Goal: Information Seeking & Learning: Learn about a topic

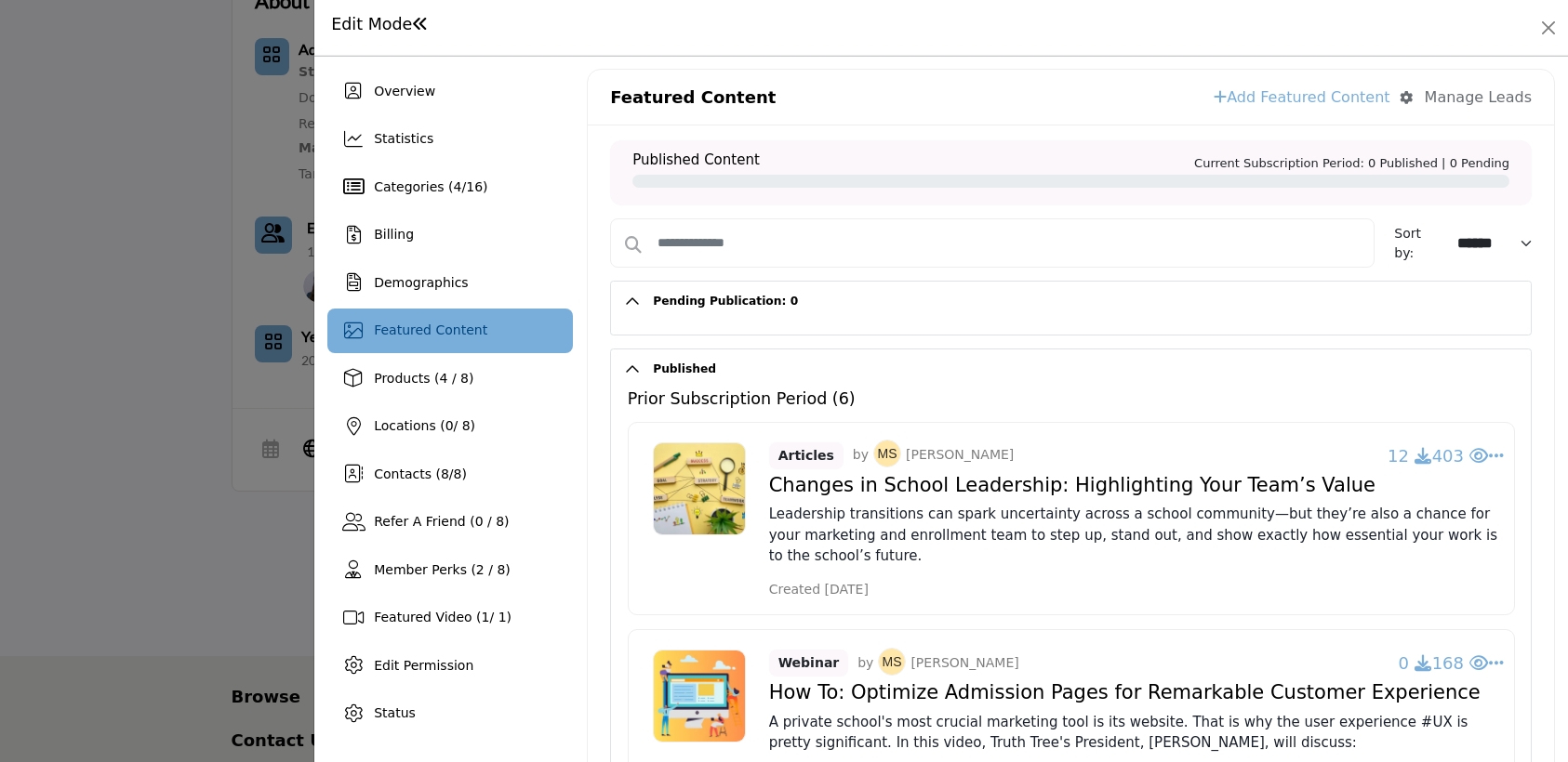
click at [642, 372] on button "Published" at bounding box center [1085, 369] width 891 height 40
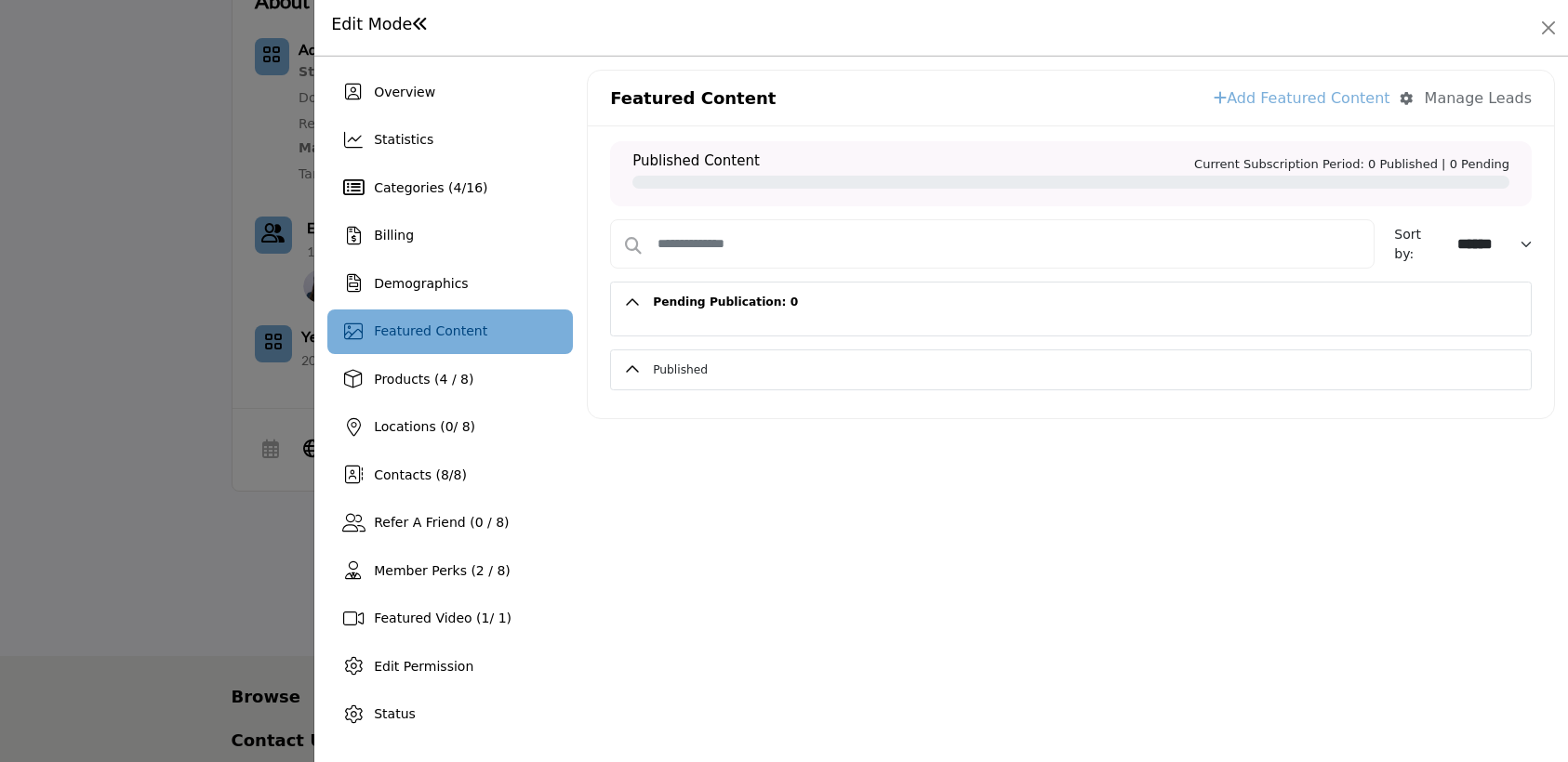
click at [642, 371] on button "Published" at bounding box center [1085, 370] width 891 height 40
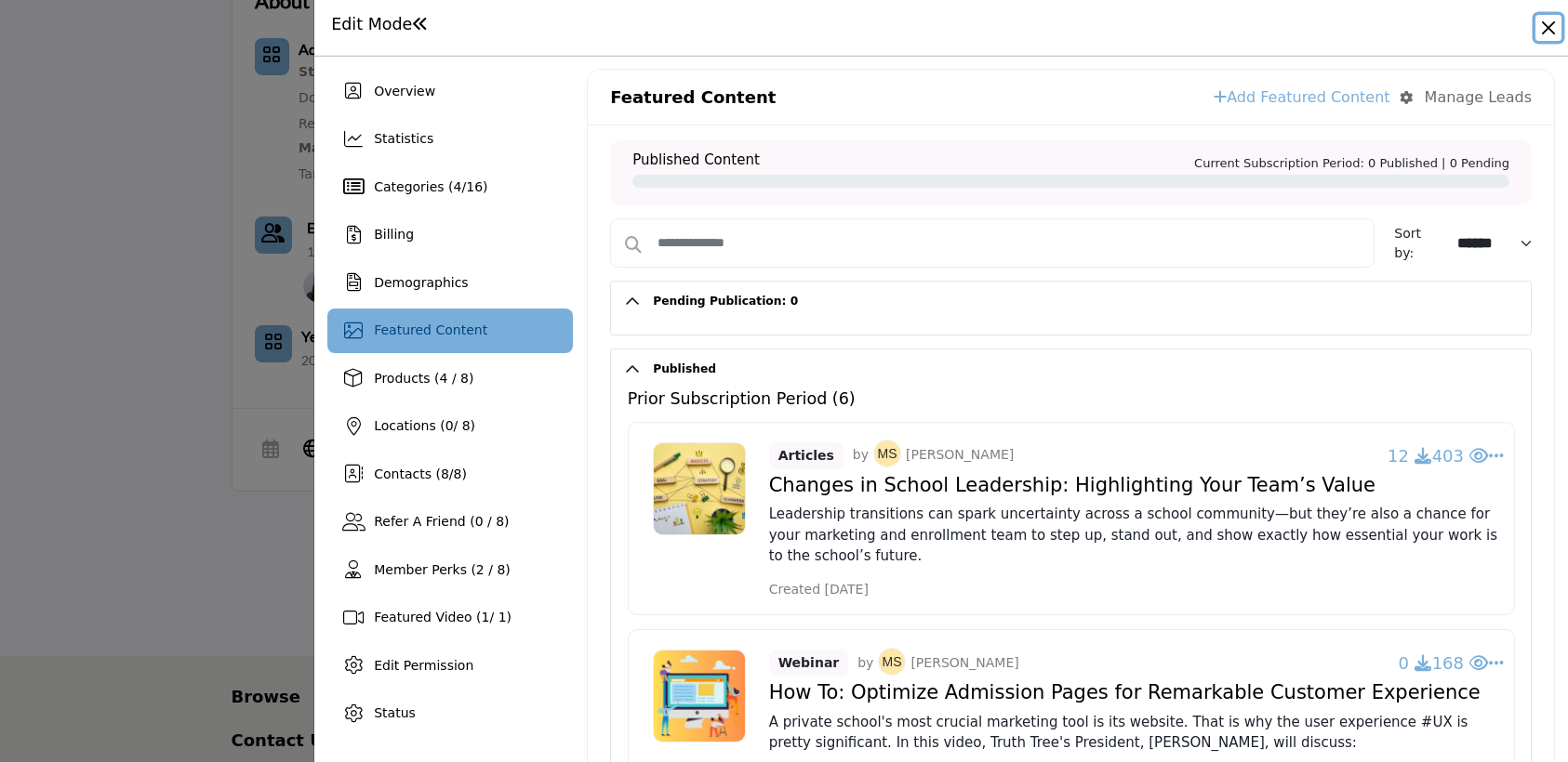
click at [1537, 28] on button "Close" at bounding box center [1548, 27] width 26 height 26
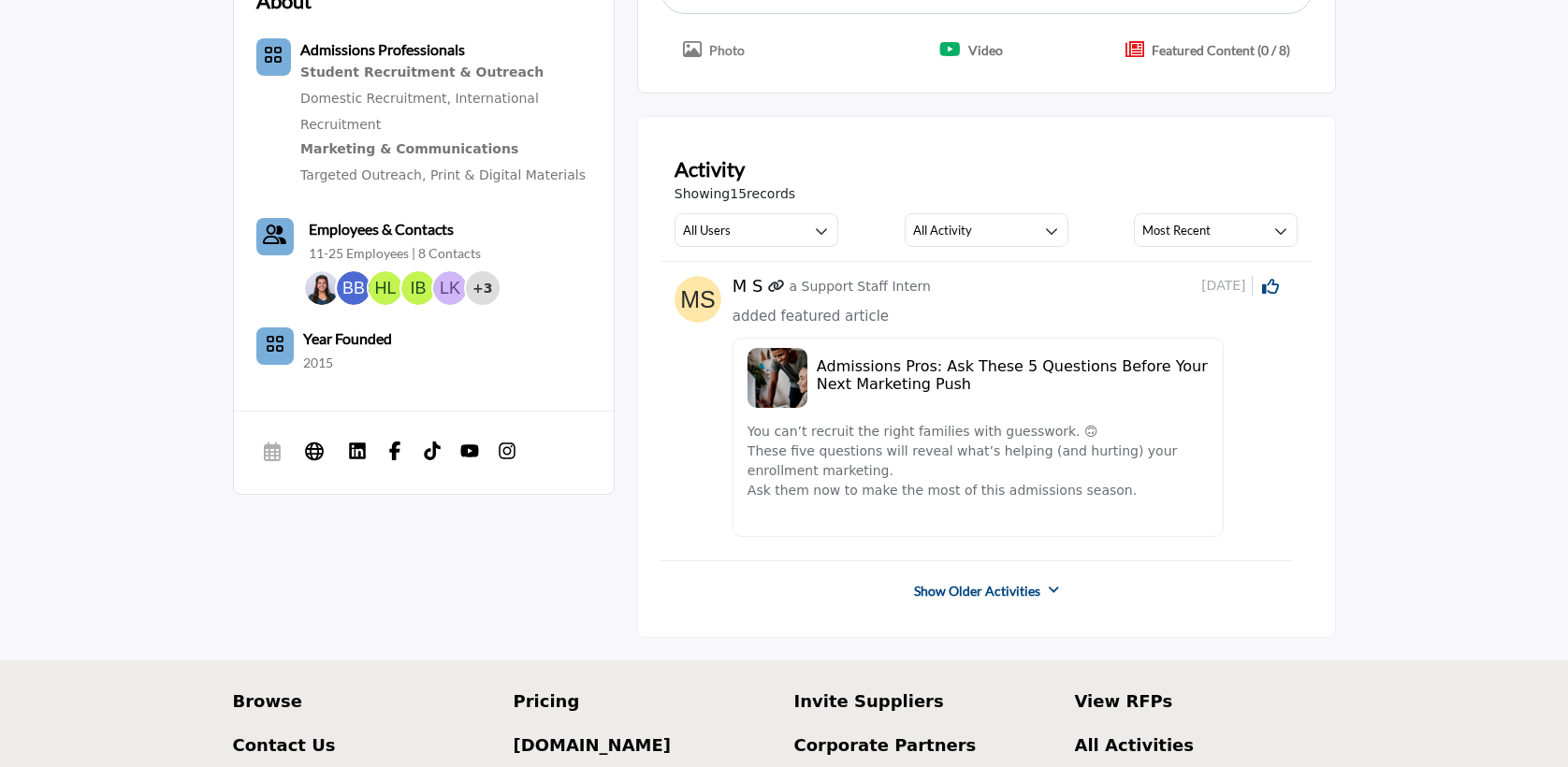
click at [1006, 589] on link "Show Older Activities" at bounding box center [976, 591] width 126 height 19
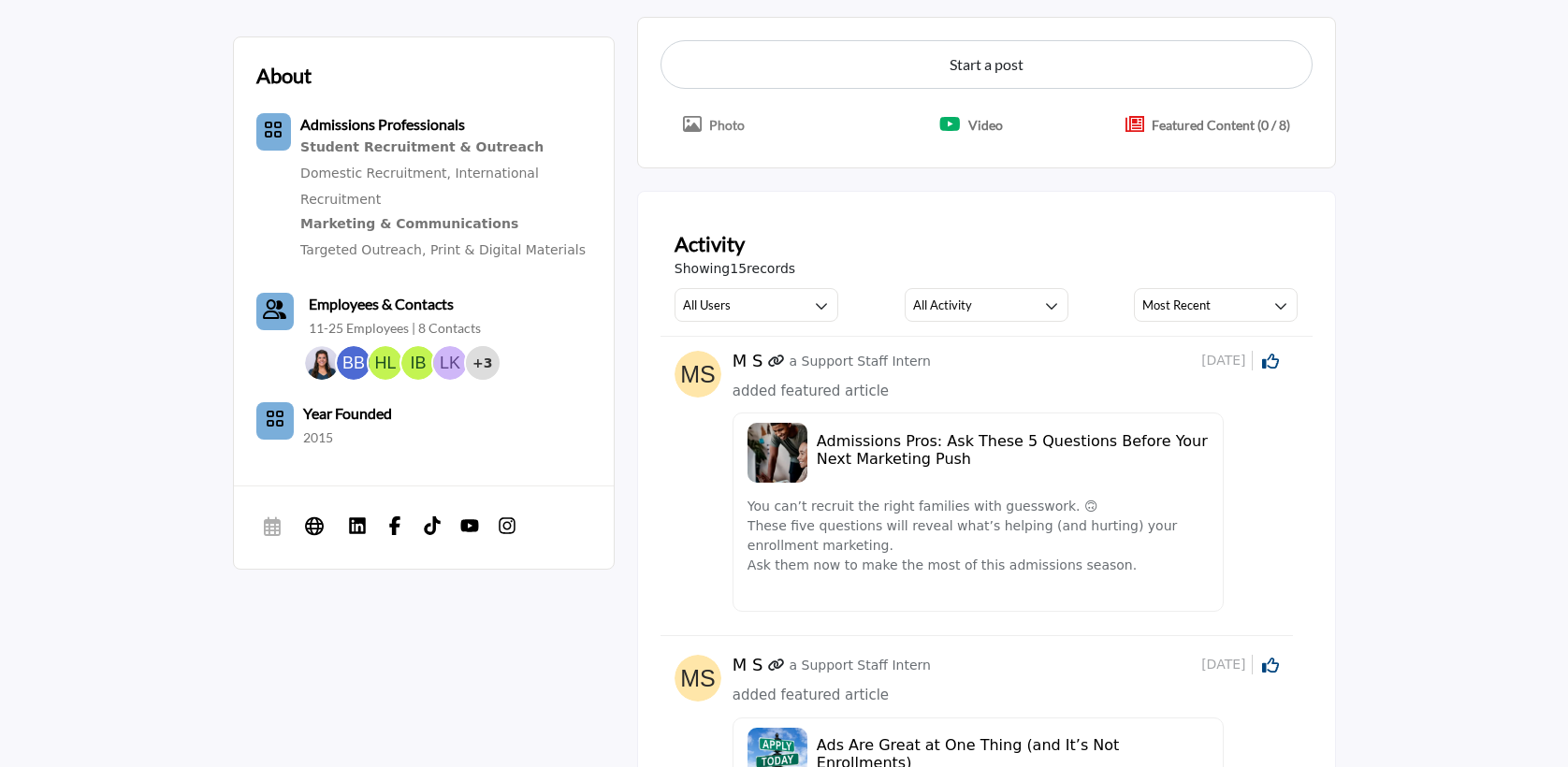
scroll to position [497, 0]
click at [817, 466] on h5 "Admissions Pros: Ask These 5 Questions Before Your Next Marketing Push" at bounding box center [1013, 451] width 392 height 35
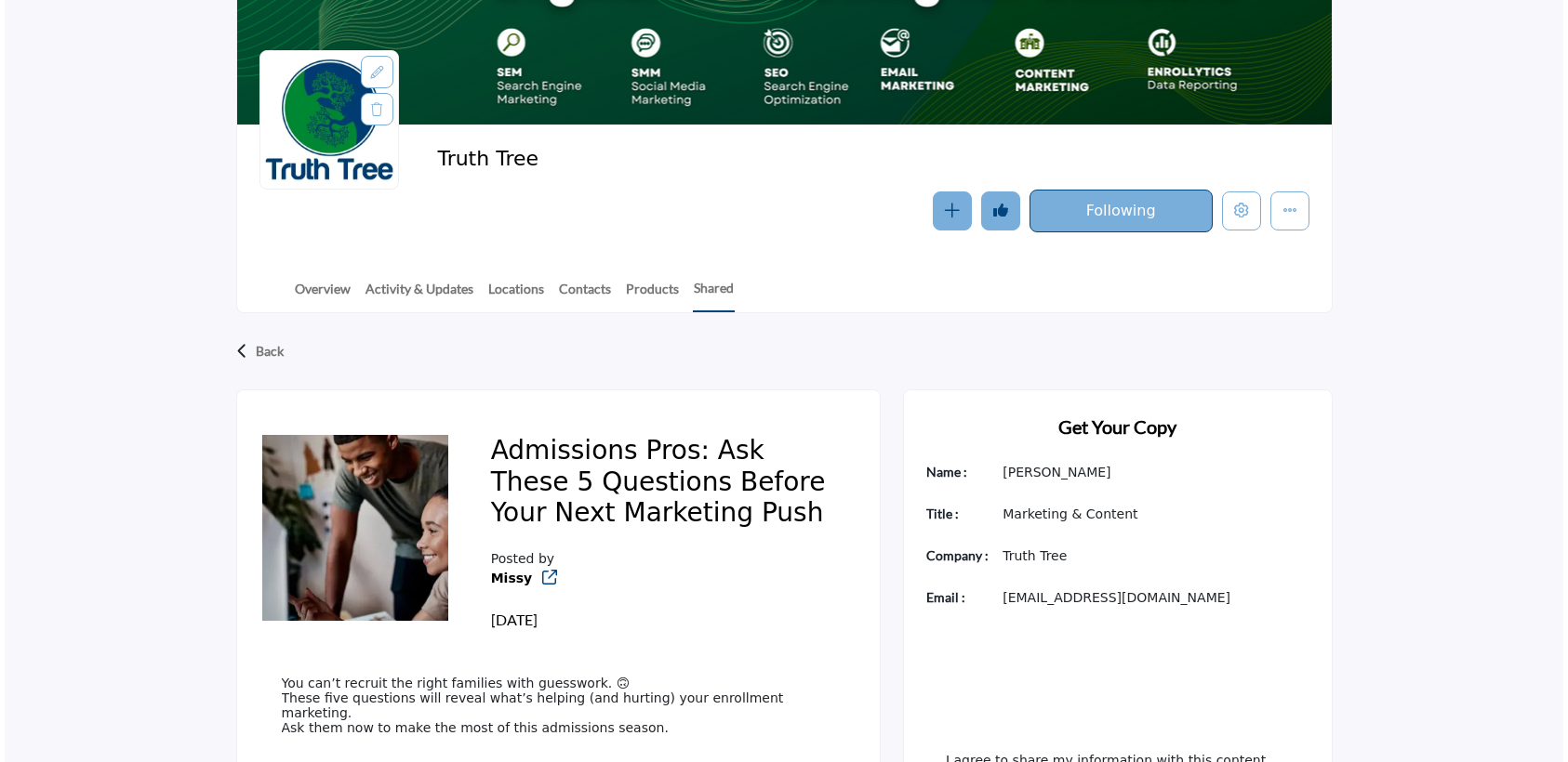
scroll to position [179, 0]
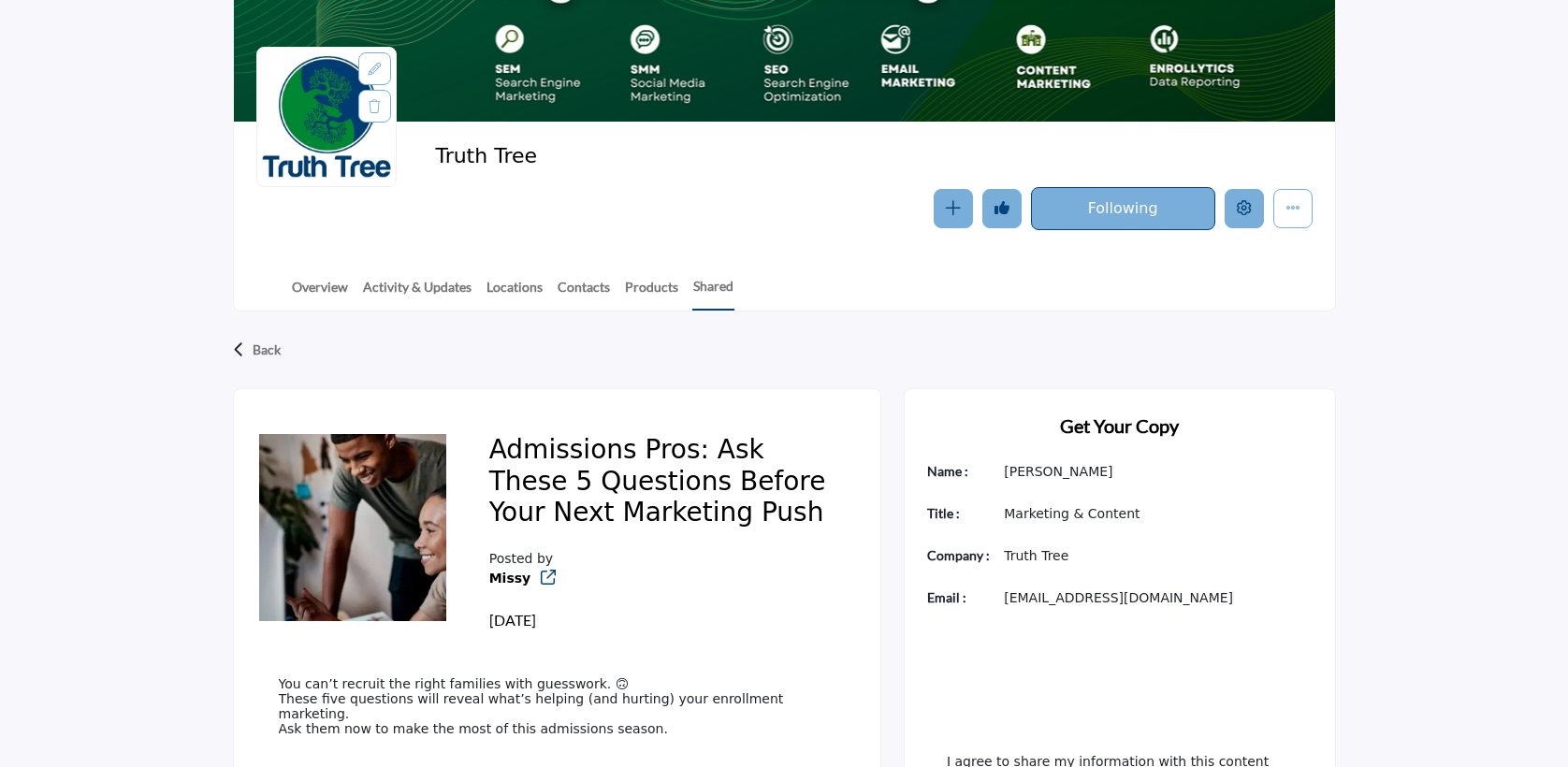
click at [1243, 217] on button "Edit company" at bounding box center [1244, 209] width 39 height 39
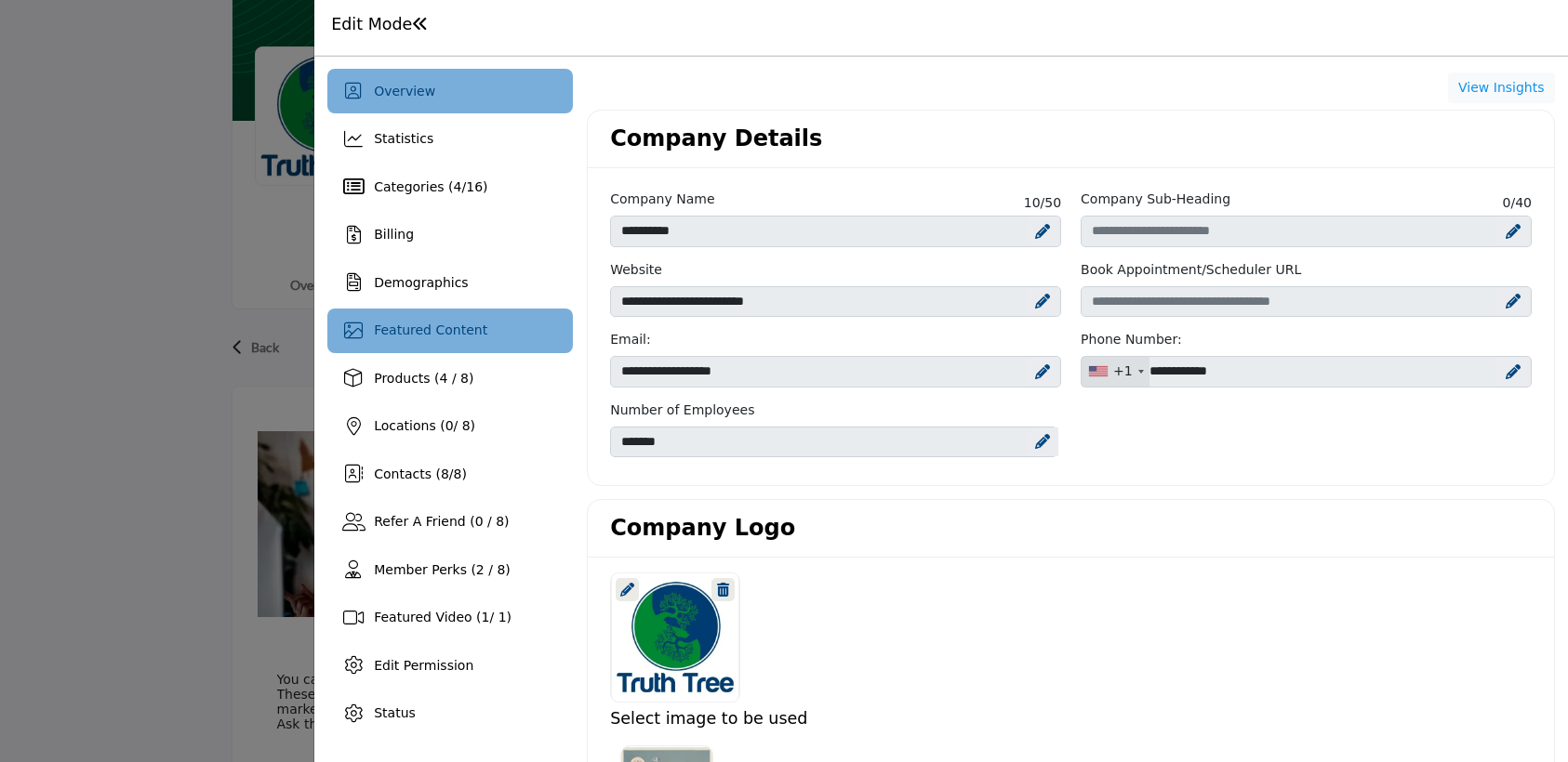
click at [377, 335] on span "Featured Content" at bounding box center [431, 330] width 114 height 15
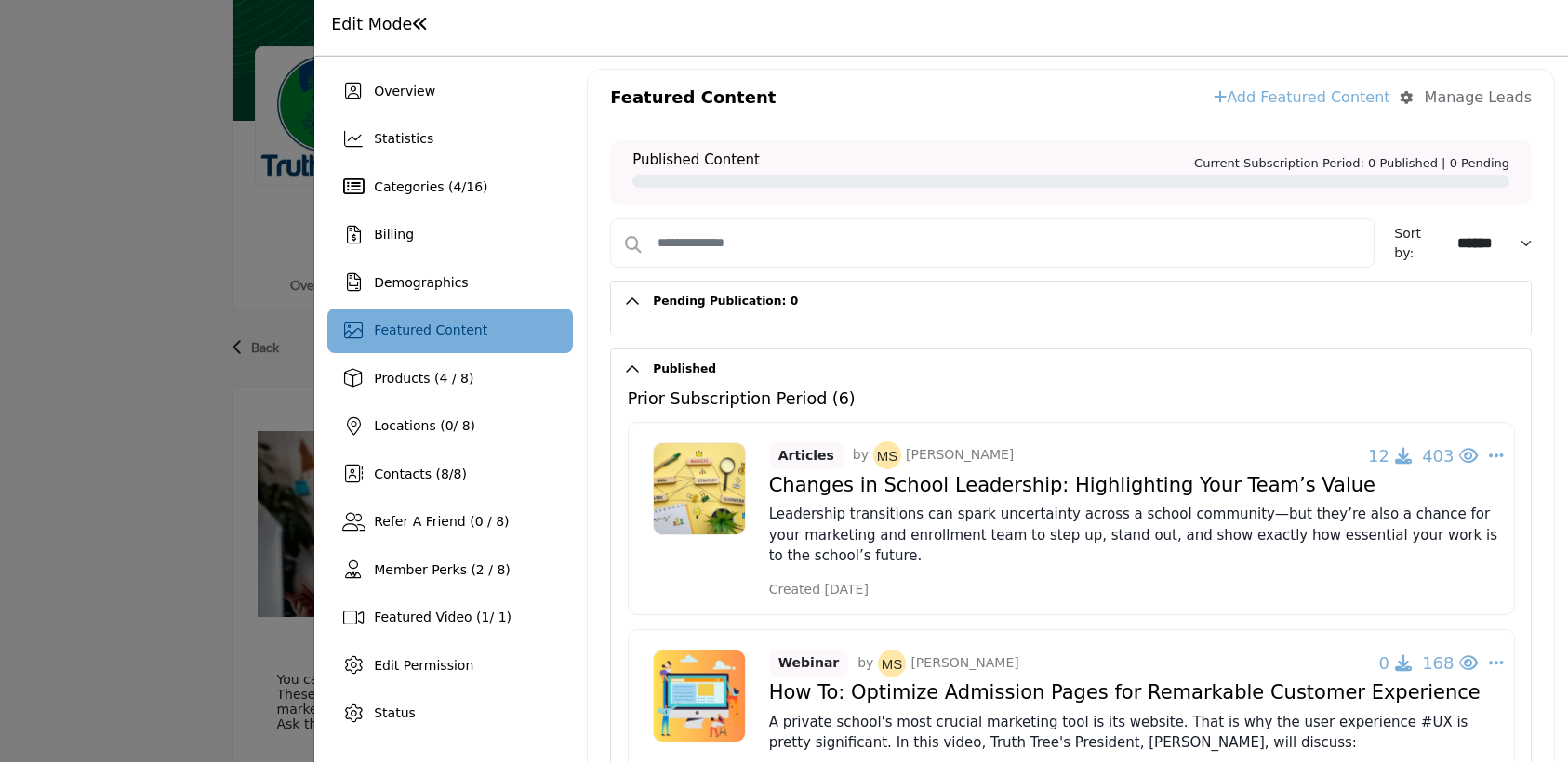
click at [706, 300] on button "Pending Publication: 0" at bounding box center [1085, 301] width 891 height 40
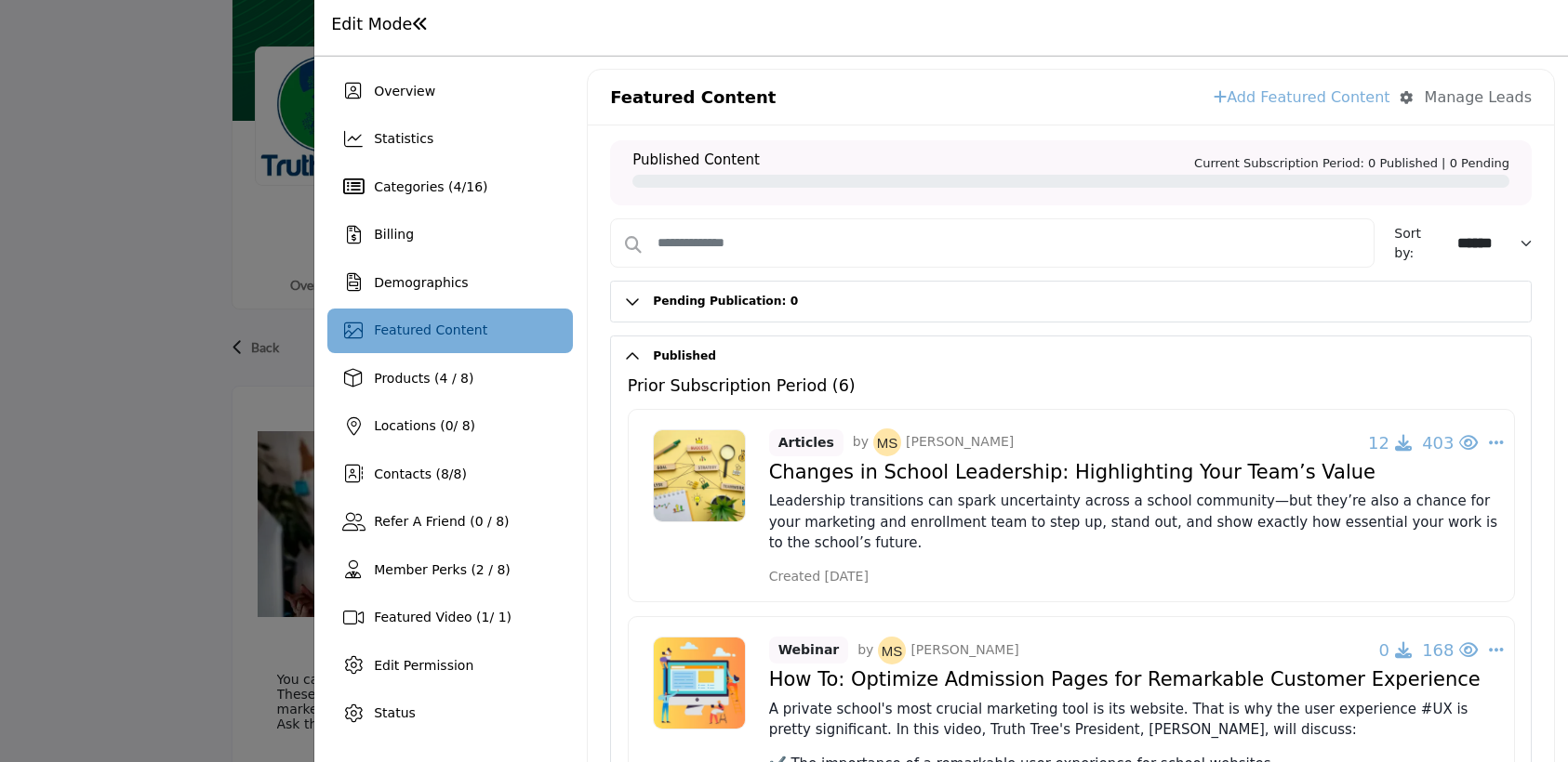
click at [706, 300] on button "Pending Publication: 0" at bounding box center [1085, 301] width 891 height 40
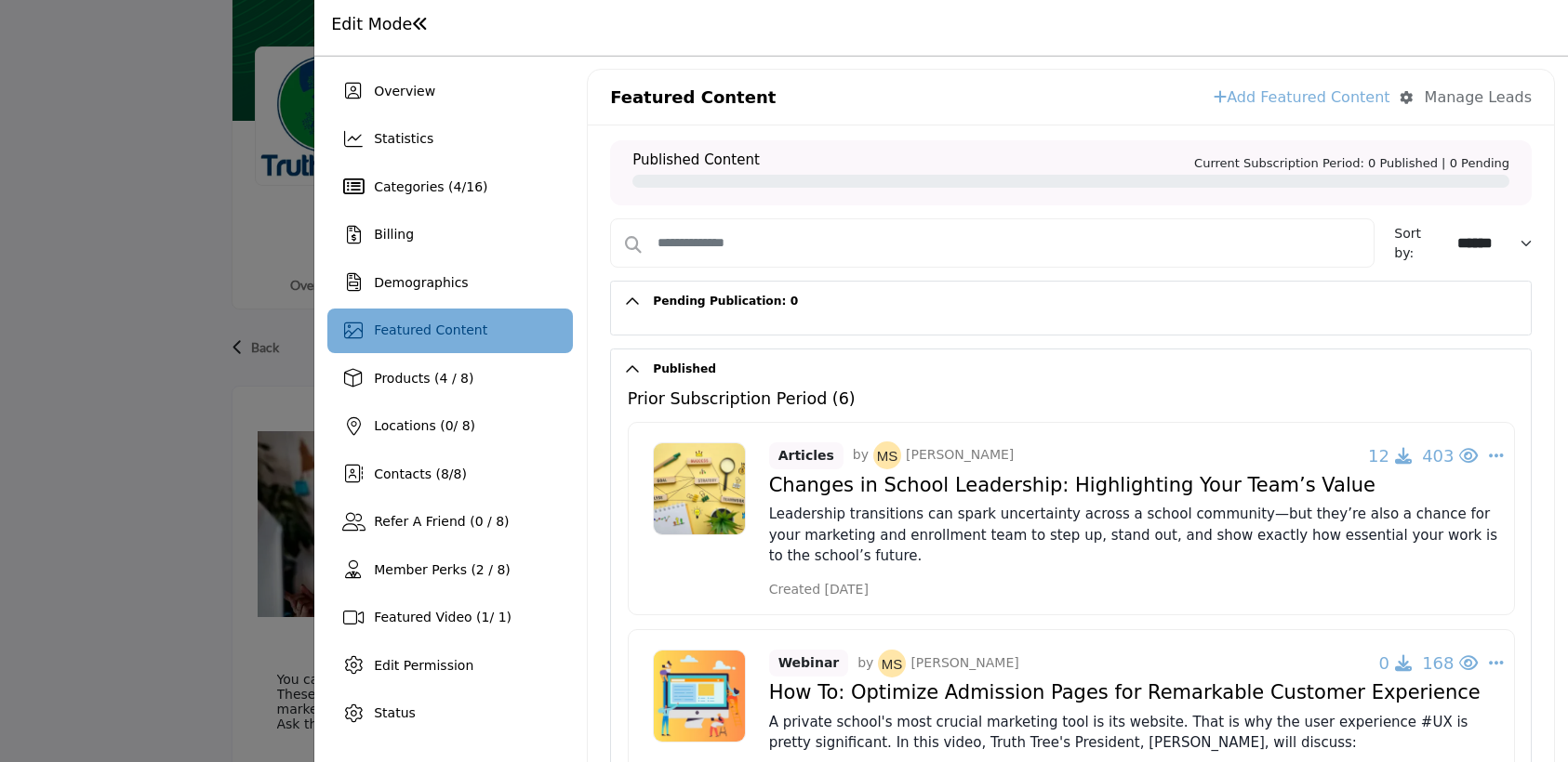
click at [380, 24] on h1 "Edit Mode" at bounding box center [380, 24] width 98 height 20
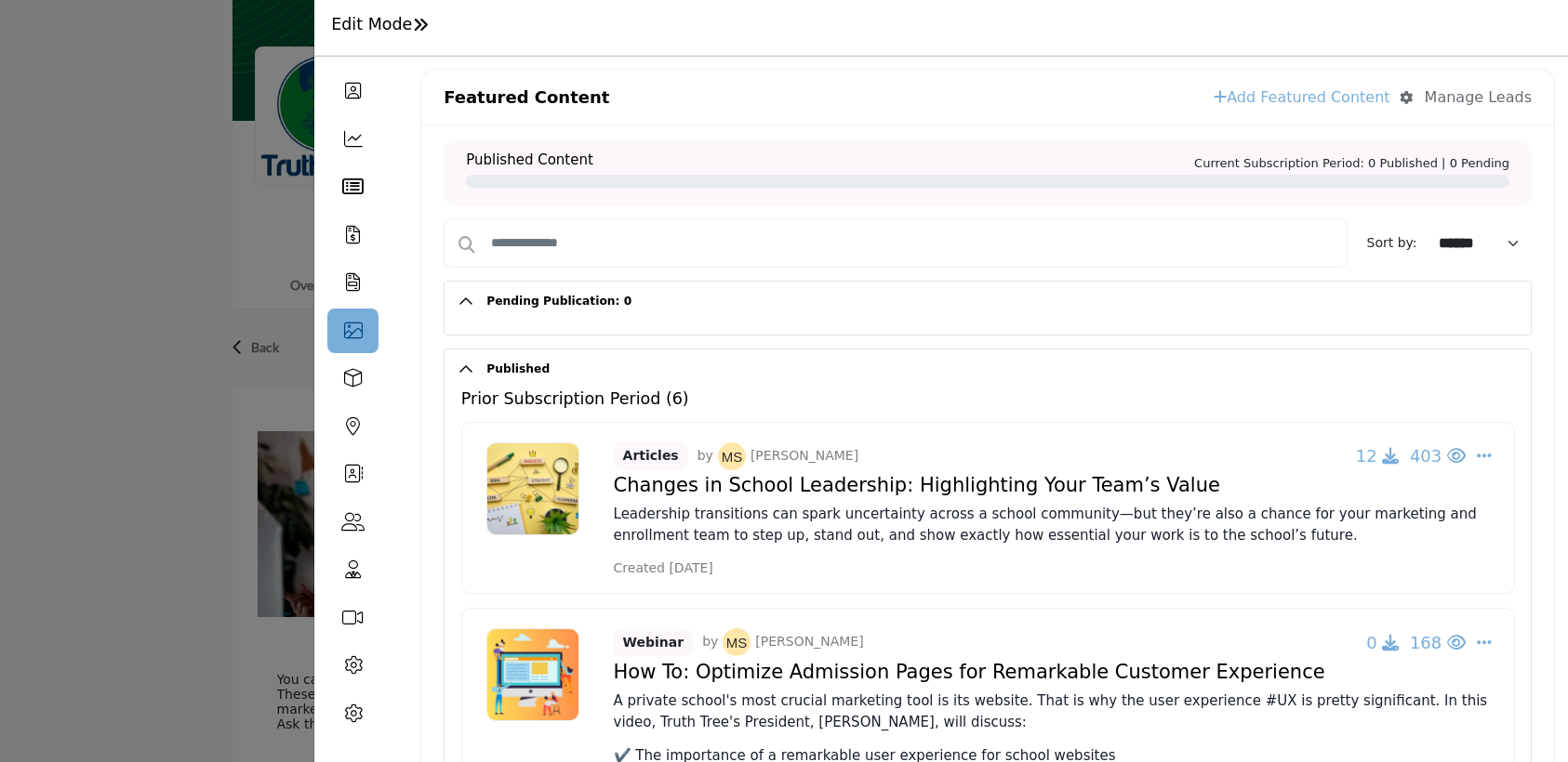
click at [178, 346] on div at bounding box center [784, 381] width 1568 height 762
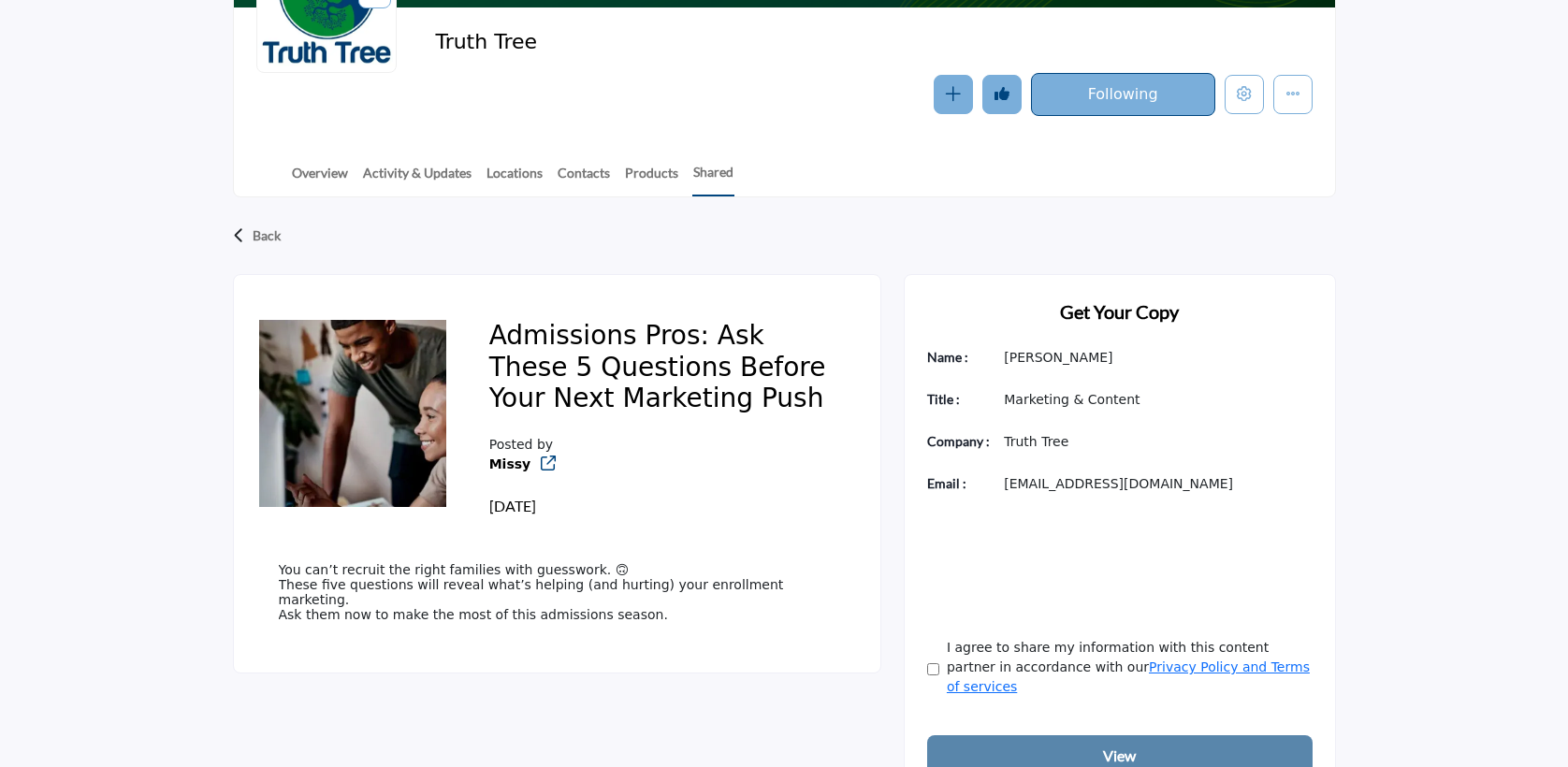
scroll to position [293, 0]
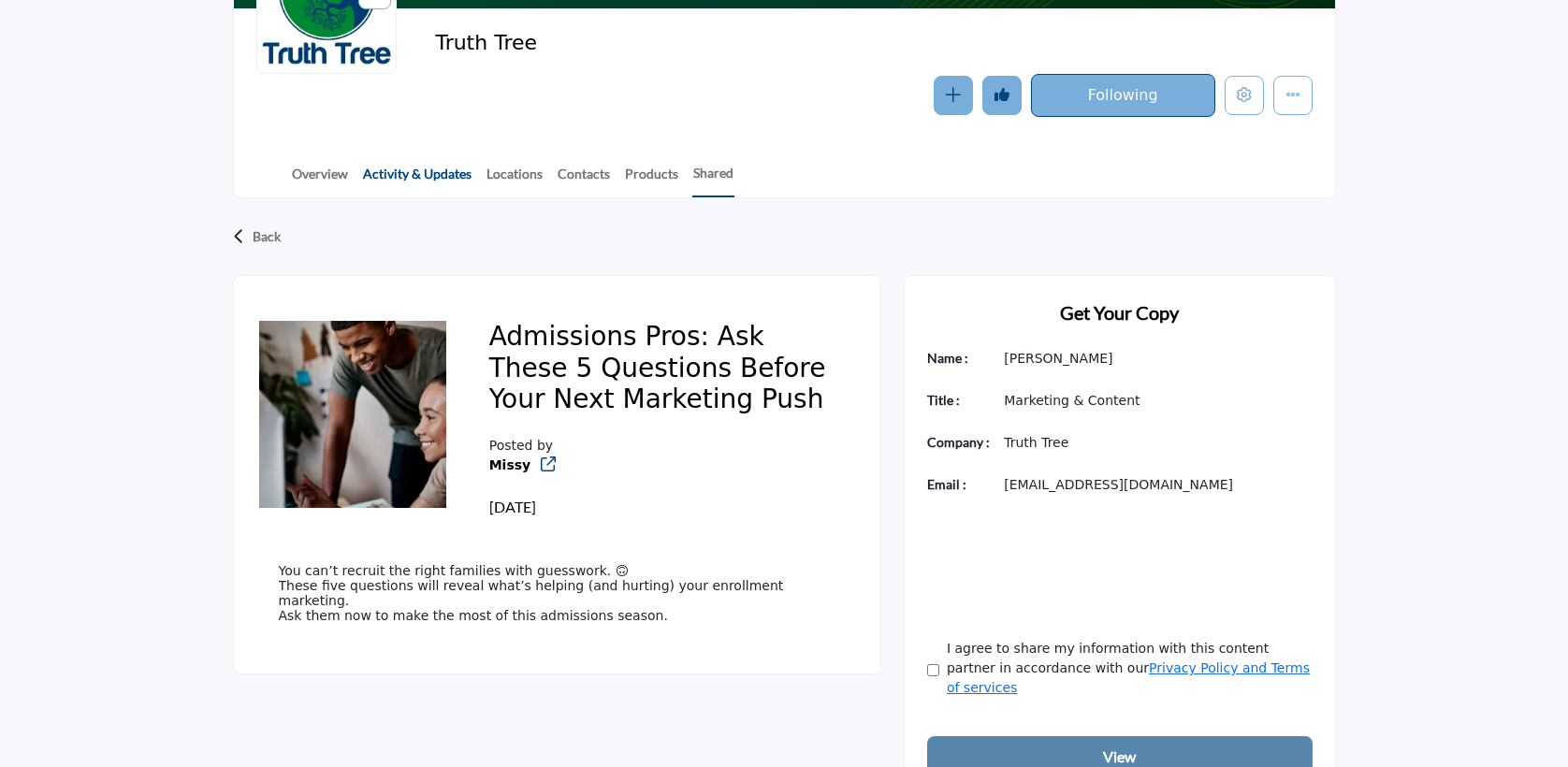
click at [383, 176] on link "Activity & Updates" at bounding box center [417, 179] width 110 height 32
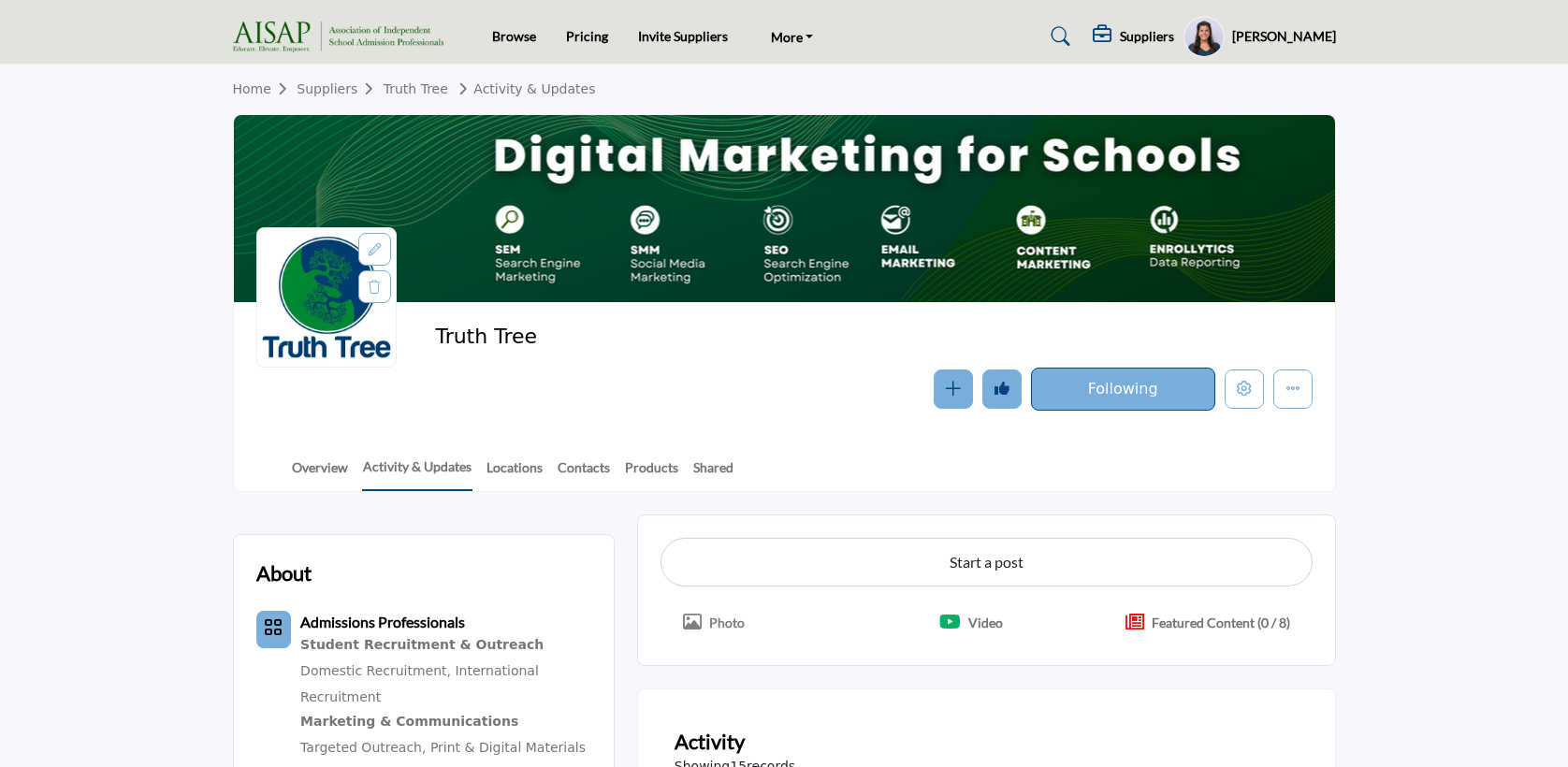
click at [1224, 36] on profile-featured-af29ceb3-8358-41df-8989-7ef38d60ab1d "Show hide supplier dropdown" at bounding box center [1204, 36] width 41 height 41
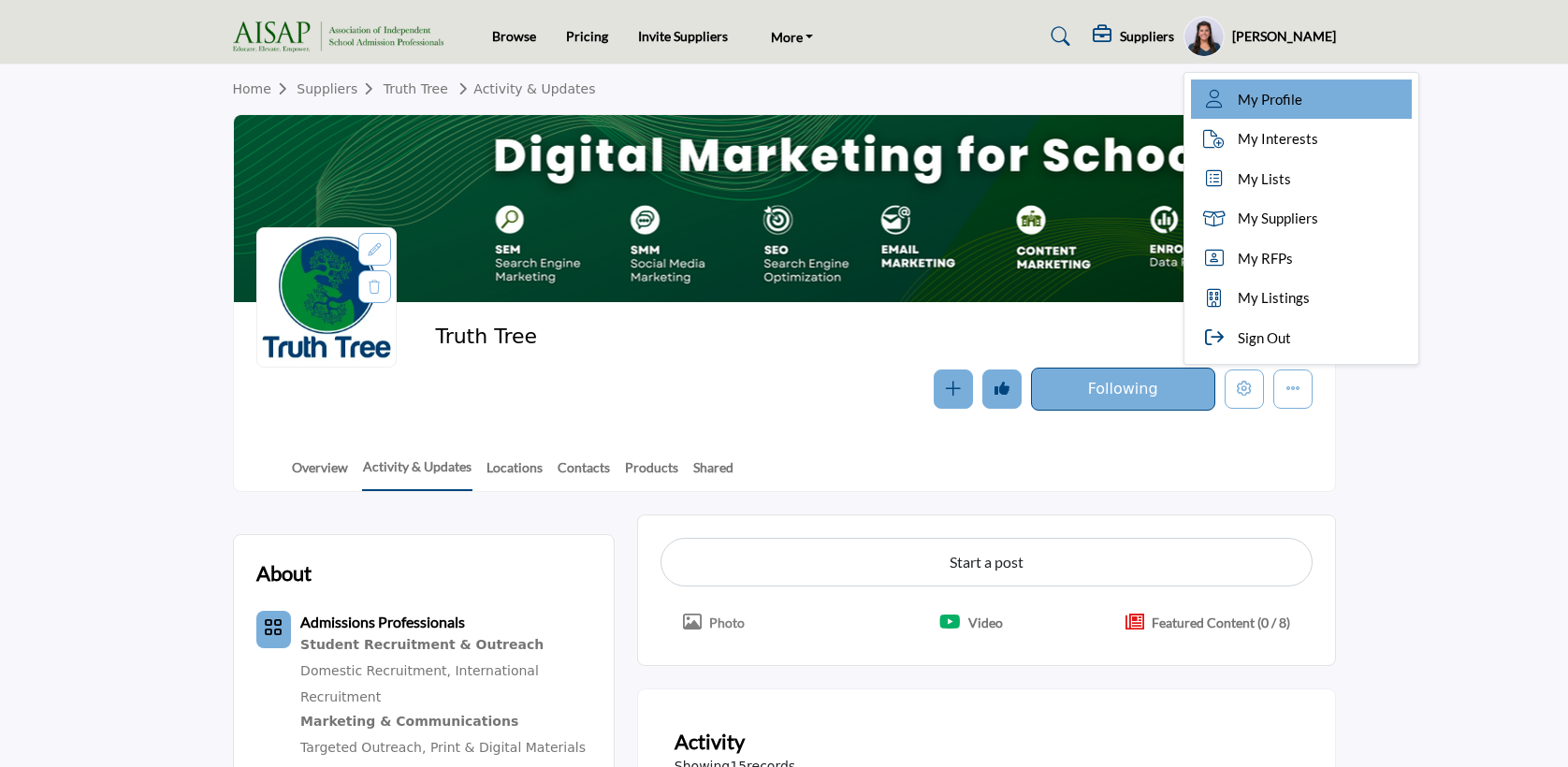
click at [1278, 94] on span "My Profile" at bounding box center [1270, 99] width 65 height 22
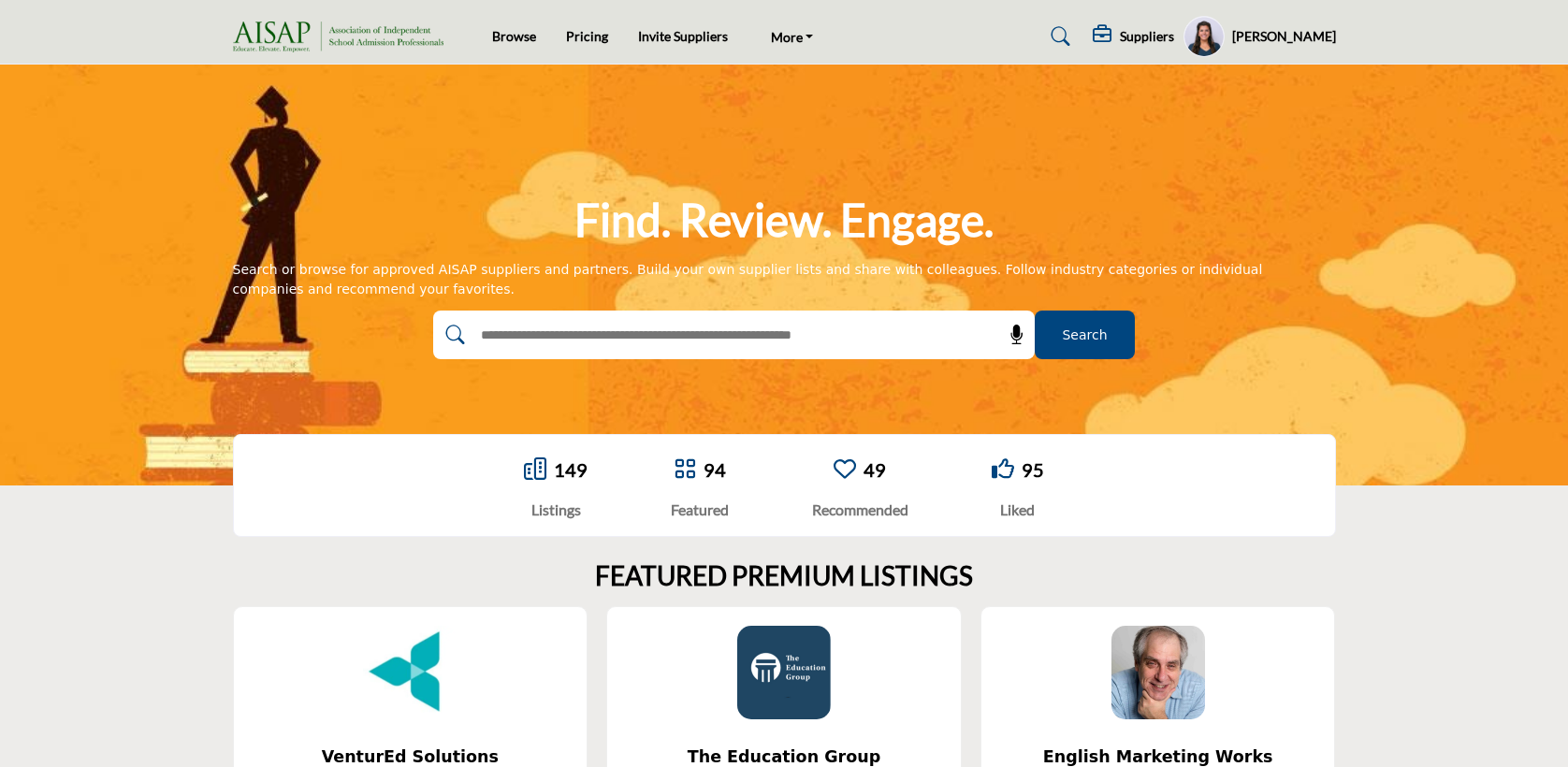
scroll to position [319, 0]
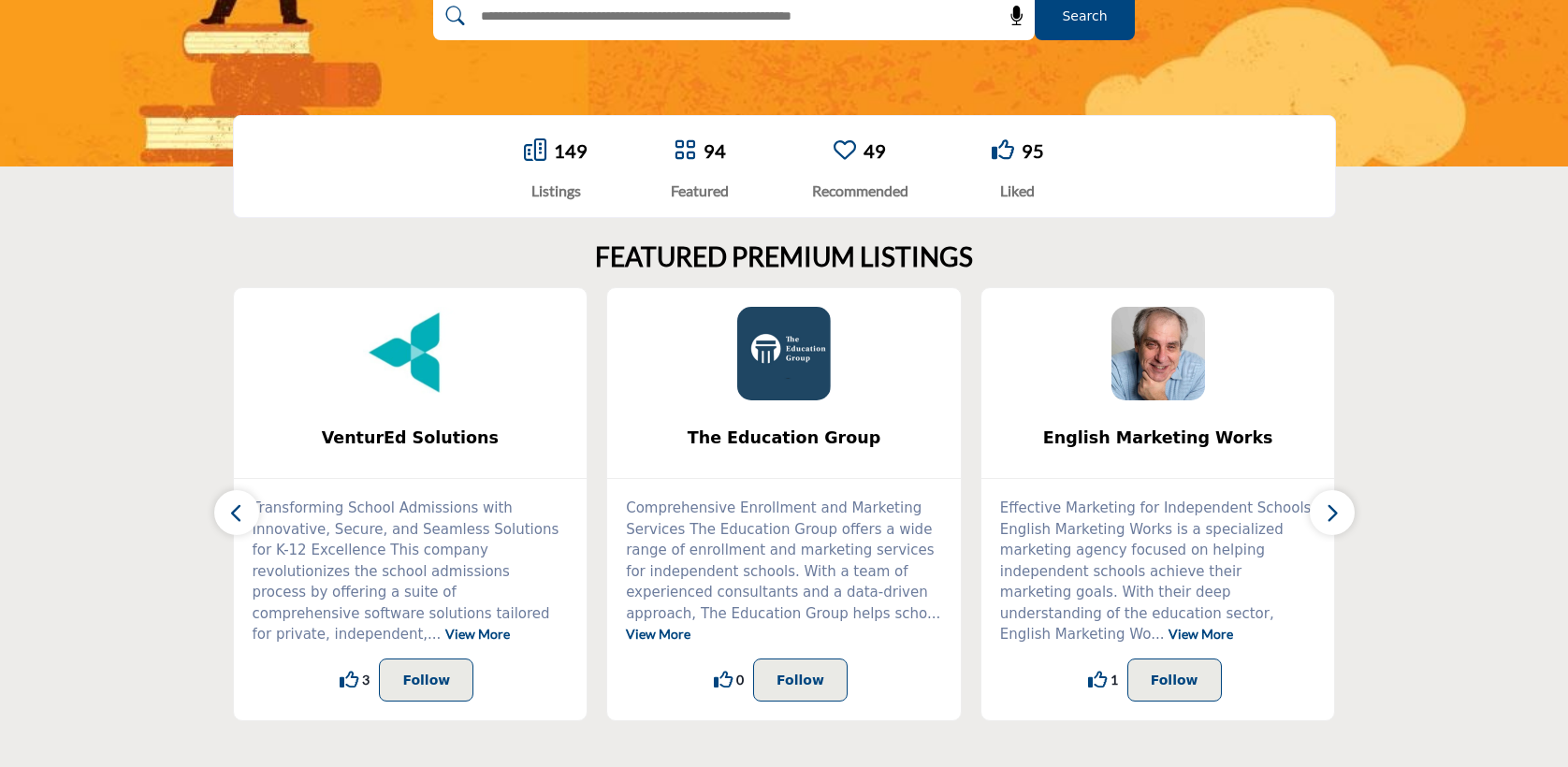
click at [1335, 517] on icon "button" at bounding box center [1332, 513] width 15 height 24
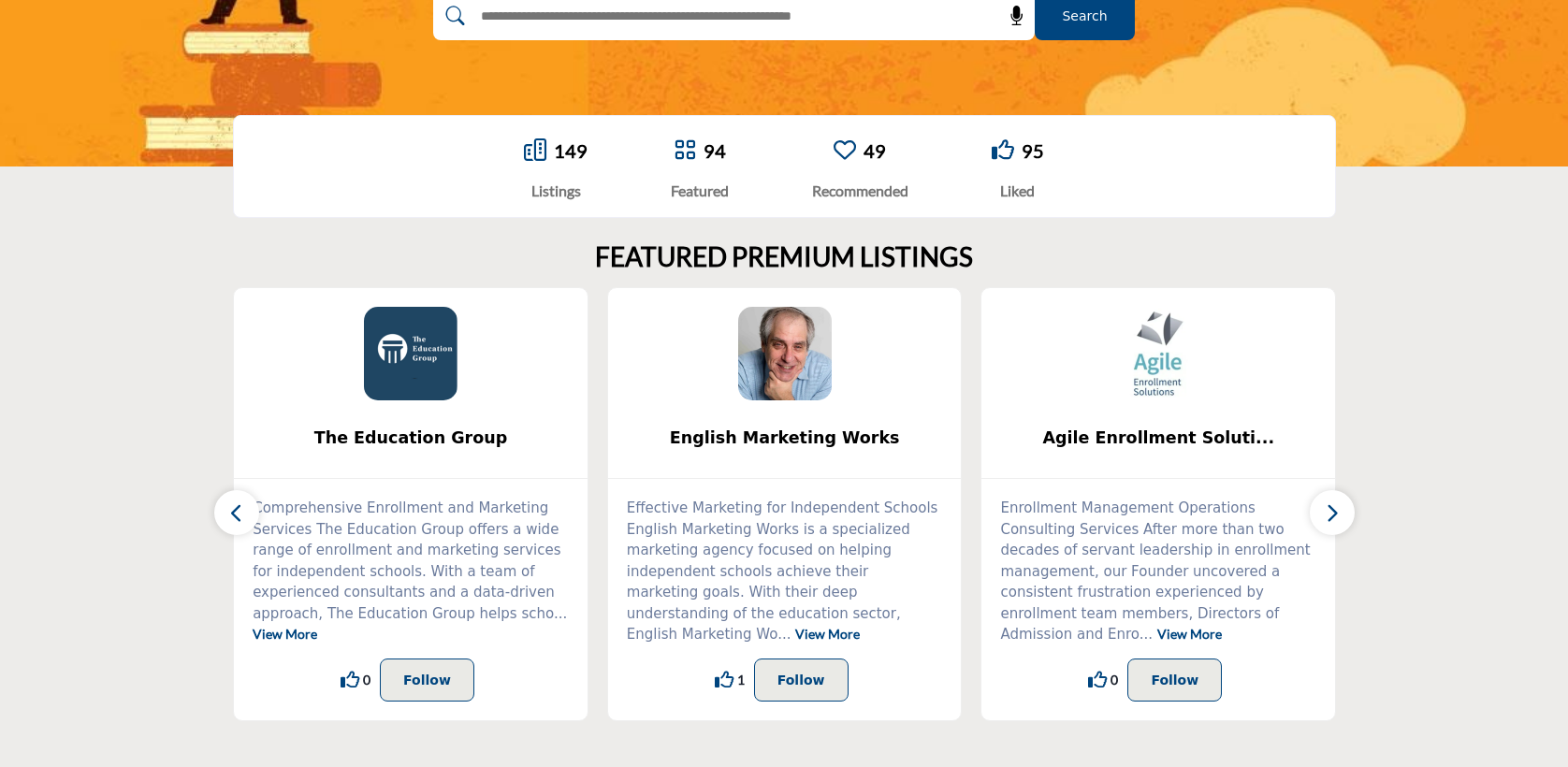
click at [1335, 517] on icon "button" at bounding box center [1332, 513] width 15 height 24
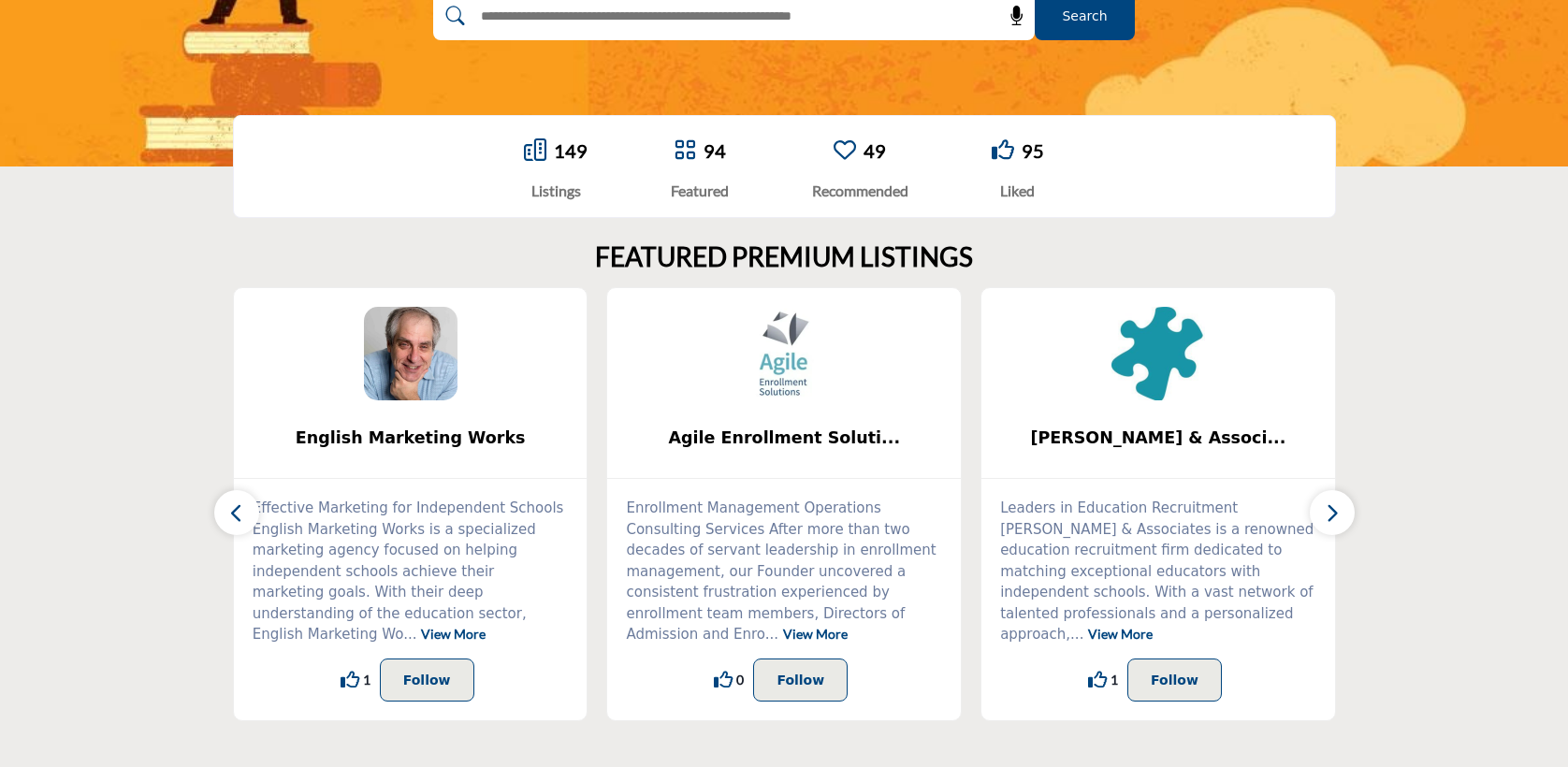
click at [1335, 517] on icon "button" at bounding box center [1332, 513] width 15 height 24
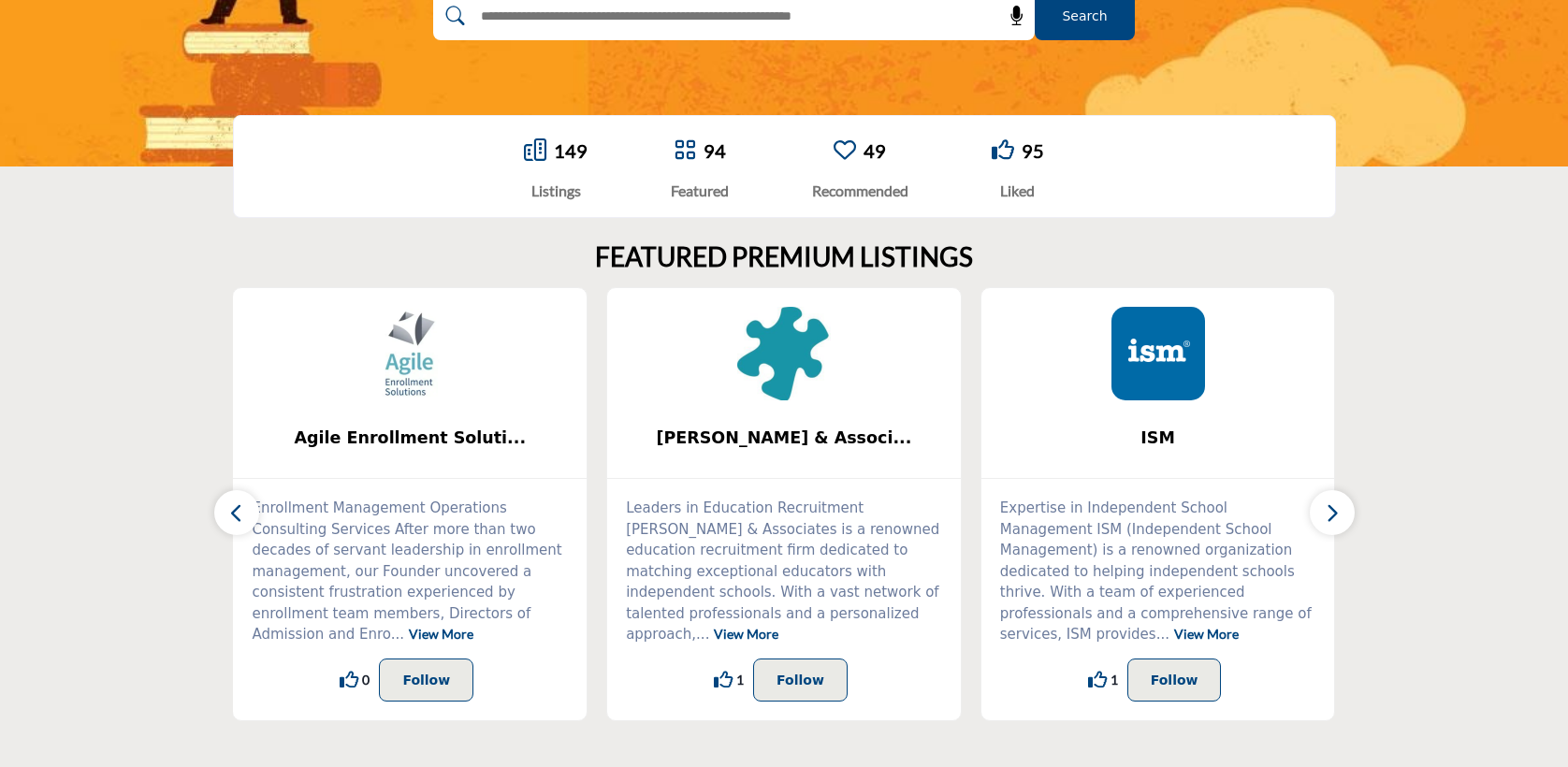
click at [1335, 517] on icon "button" at bounding box center [1332, 513] width 15 height 24
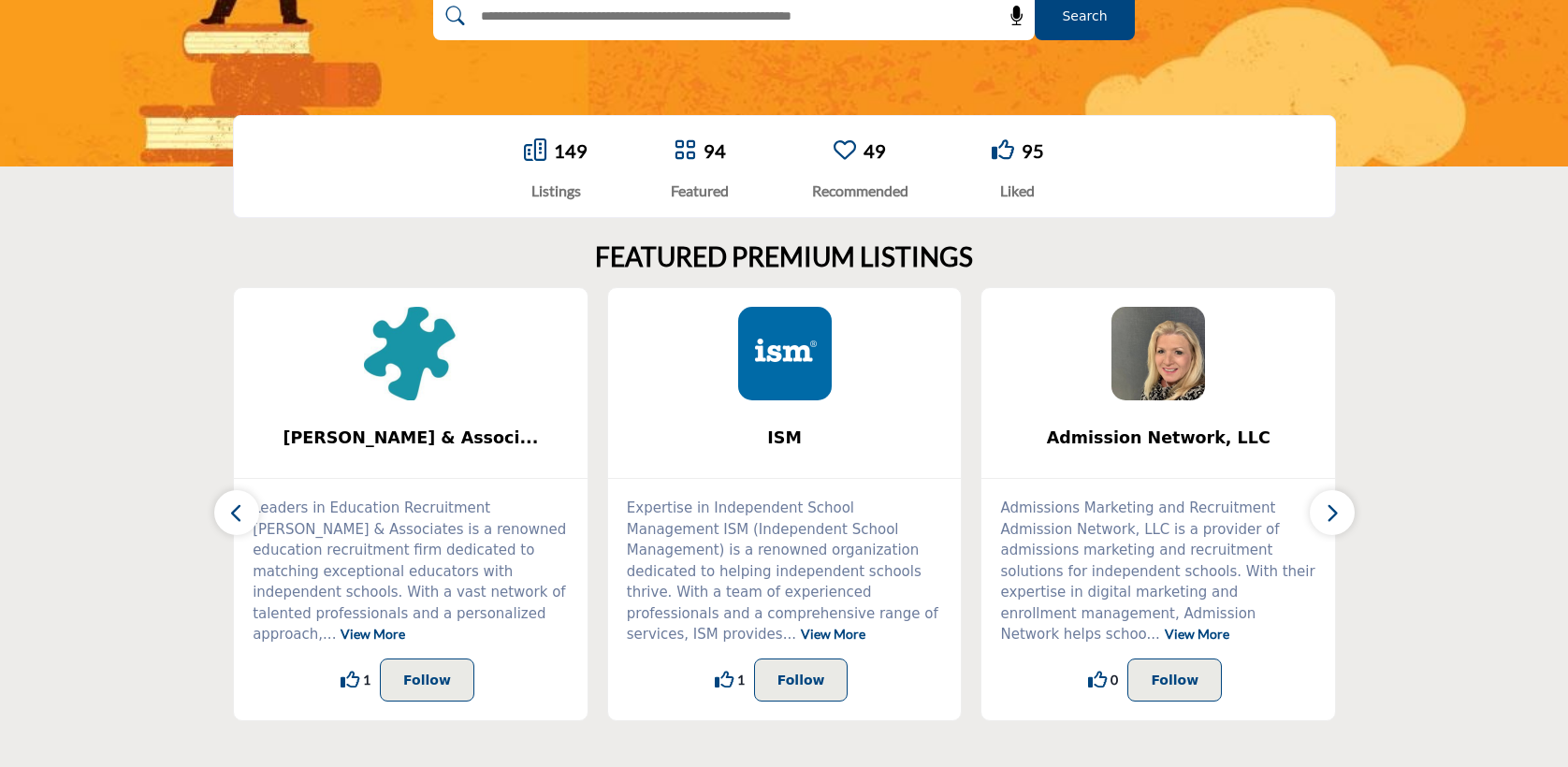
click at [1335, 517] on icon "button" at bounding box center [1332, 513] width 15 height 24
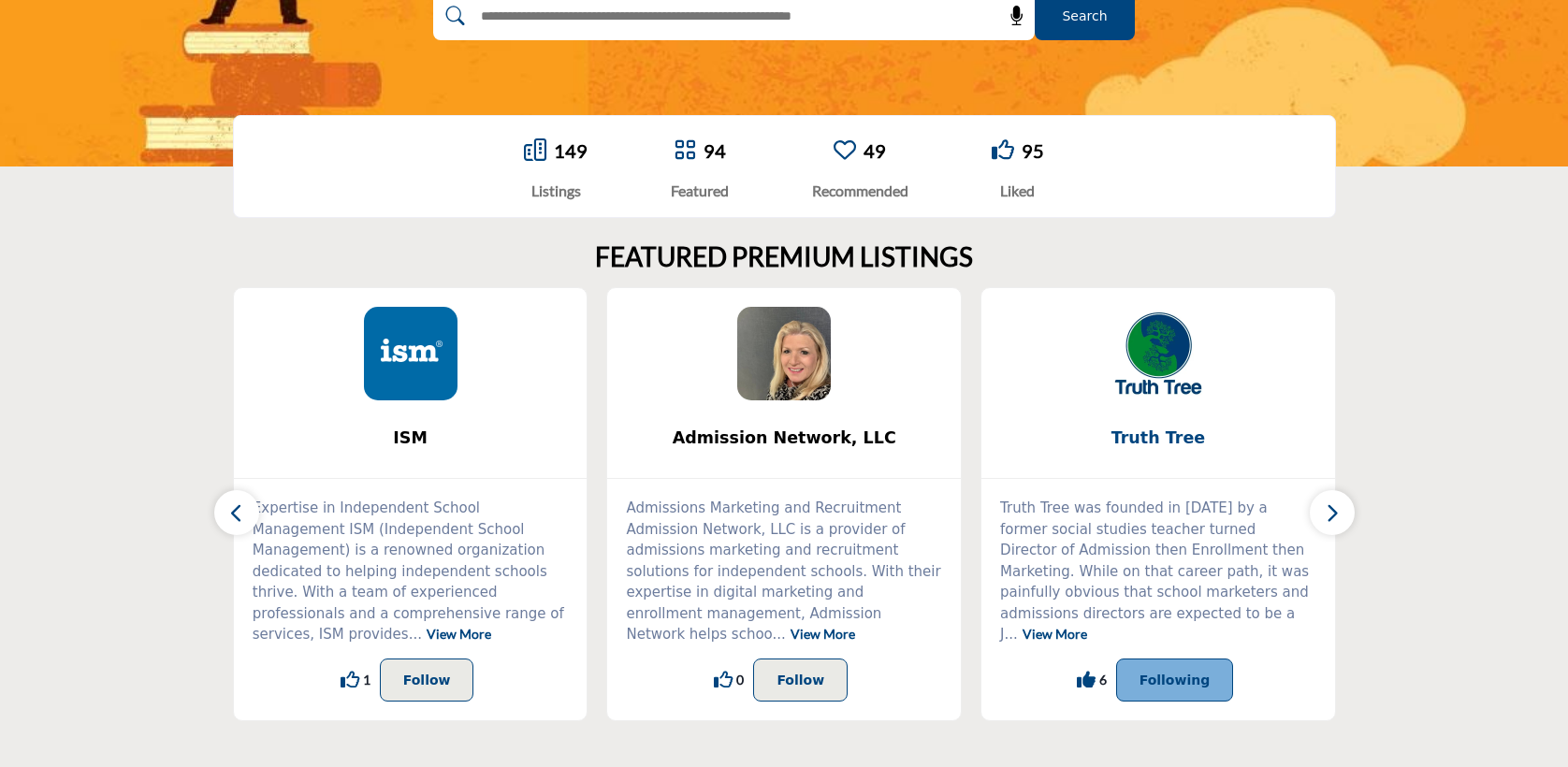
click at [1153, 425] on span "Truth Tree" at bounding box center [1158, 437] width 297 height 25
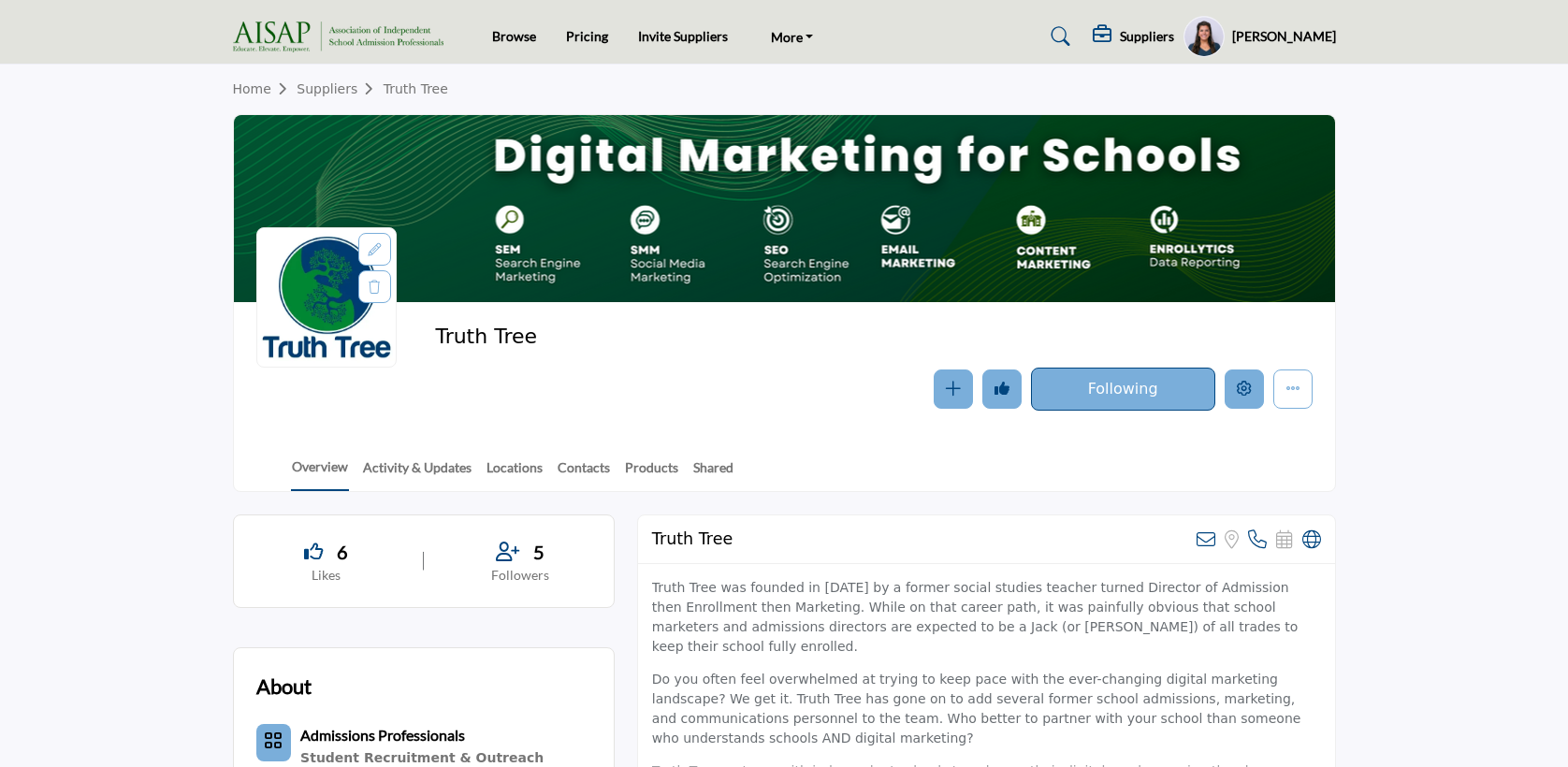
click at [1238, 391] on icon "Edit company" at bounding box center [1243, 388] width 15 height 15
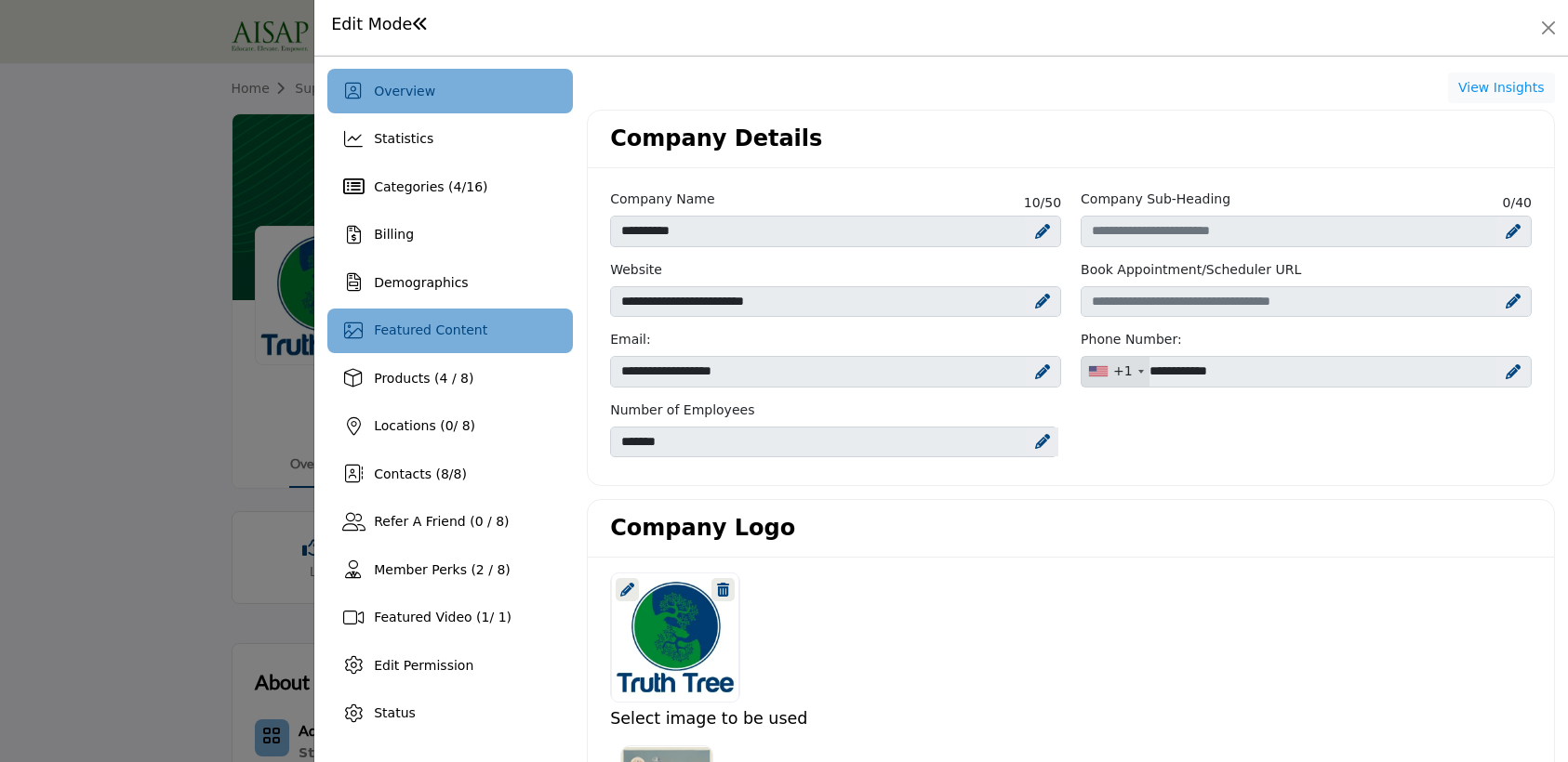
click at [516, 342] on div "Featured Content" at bounding box center [450, 332] width 246 height 45
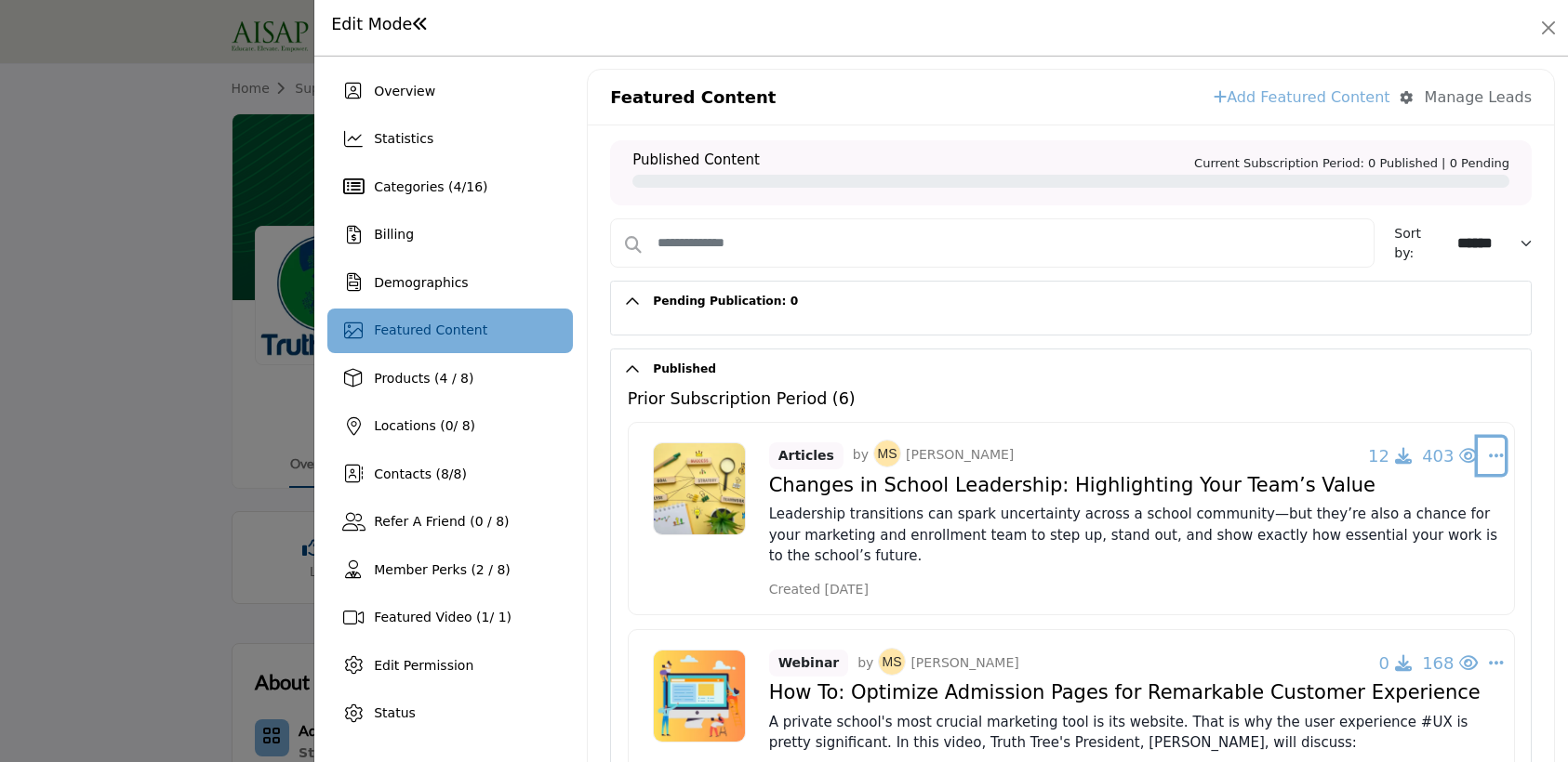
click at [1494, 454] on icon "Select Dropdown Options" at bounding box center [1496, 455] width 15 height 17
click at [1502, 398] on div "Prior Subscription Period (6)" at bounding box center [1071, 399] width 888 height 20
click at [1543, 35] on button "Close" at bounding box center [1548, 27] width 26 height 26
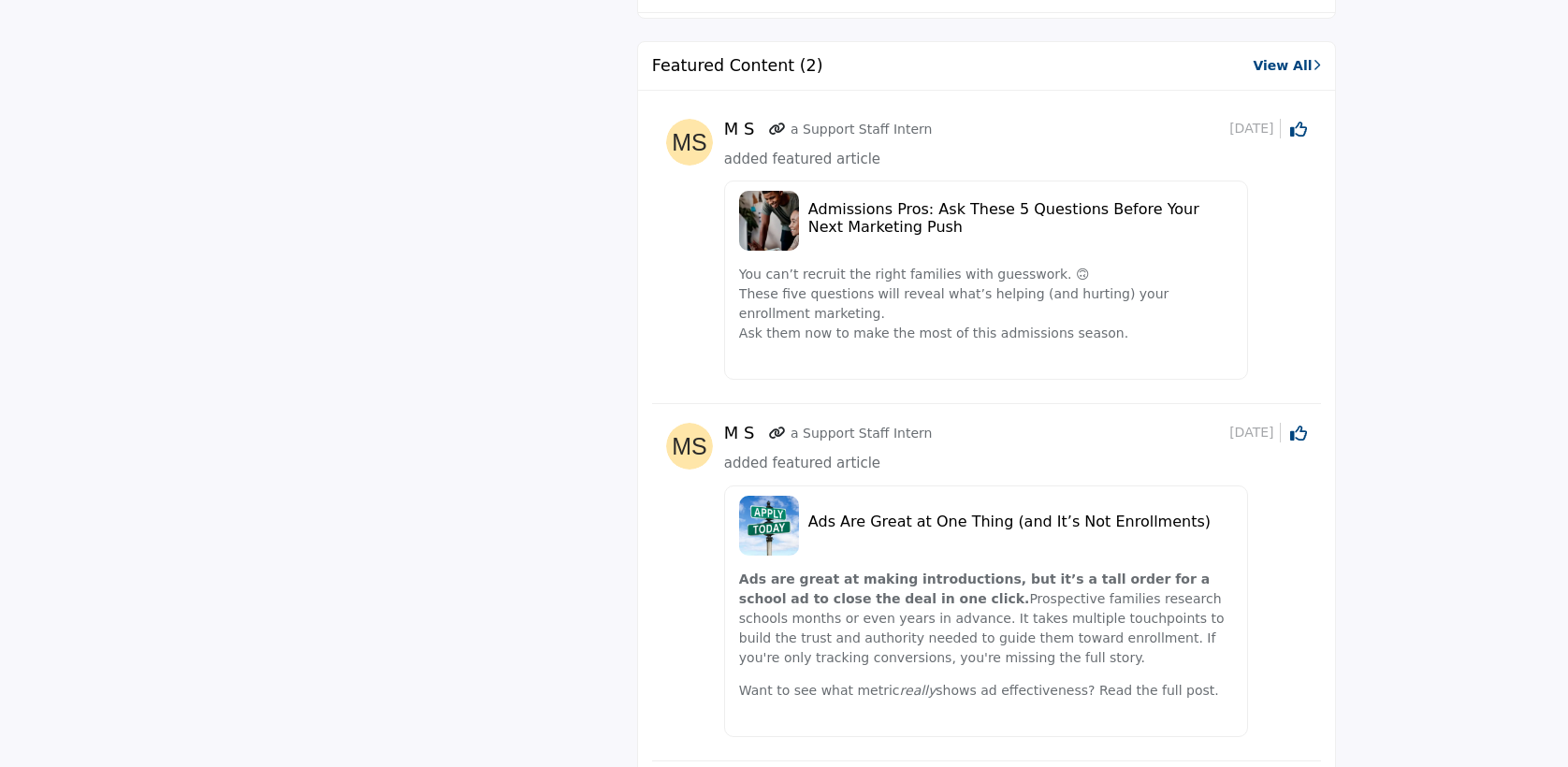
scroll to position [1723, 0]
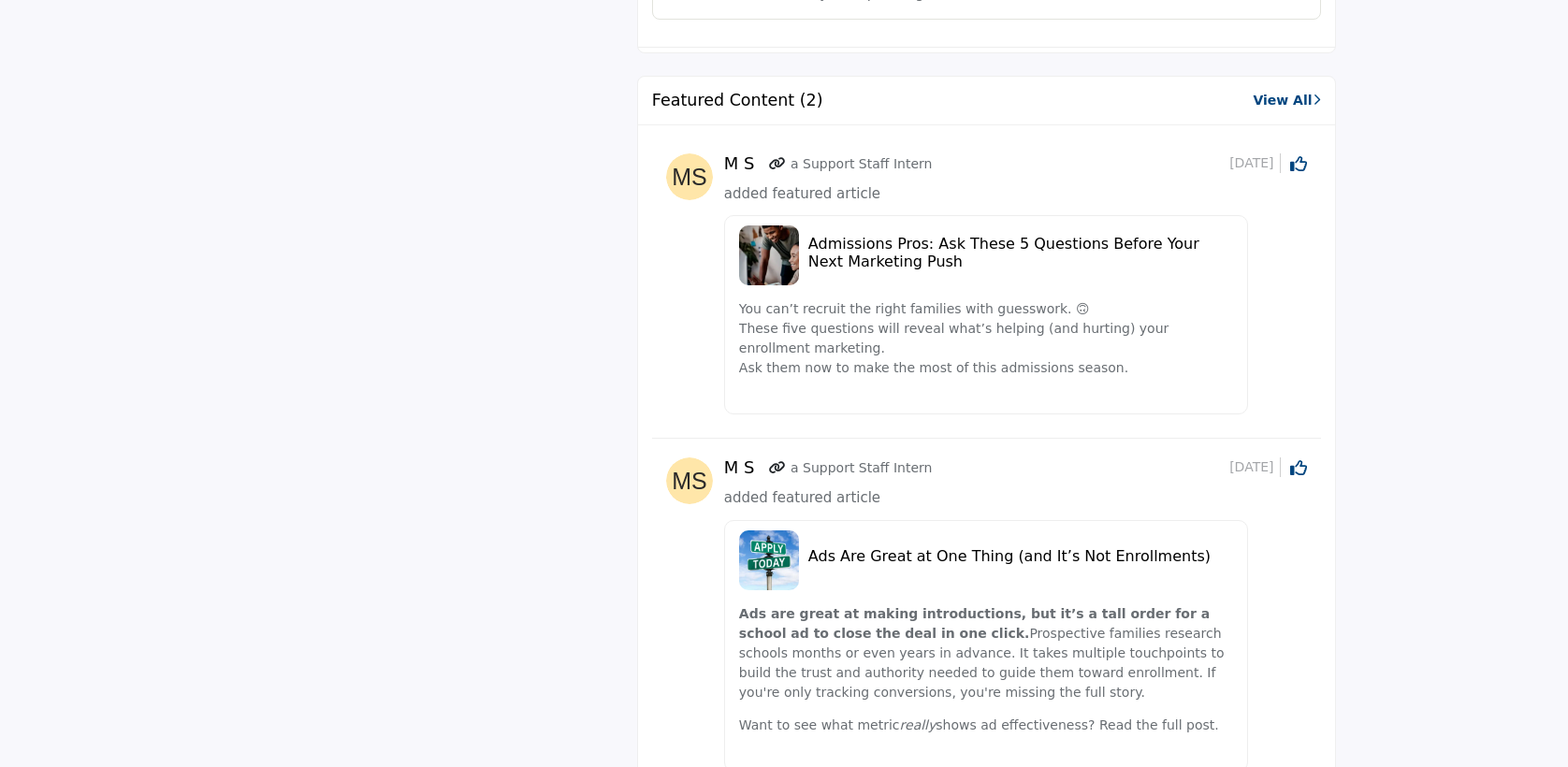
click at [1270, 97] on link "View All" at bounding box center [1286, 100] width 67 height 20
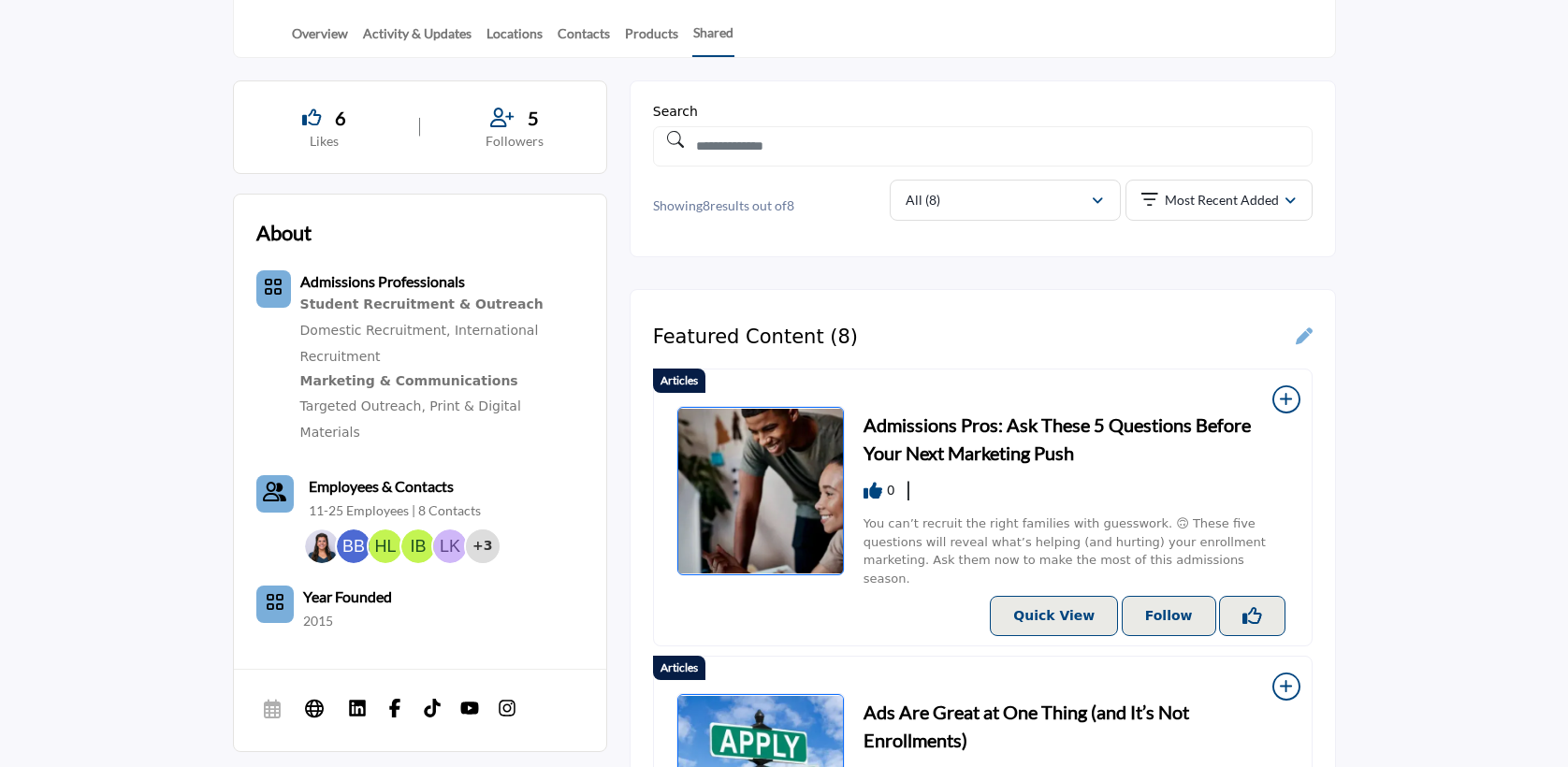
scroll to position [462, 0]
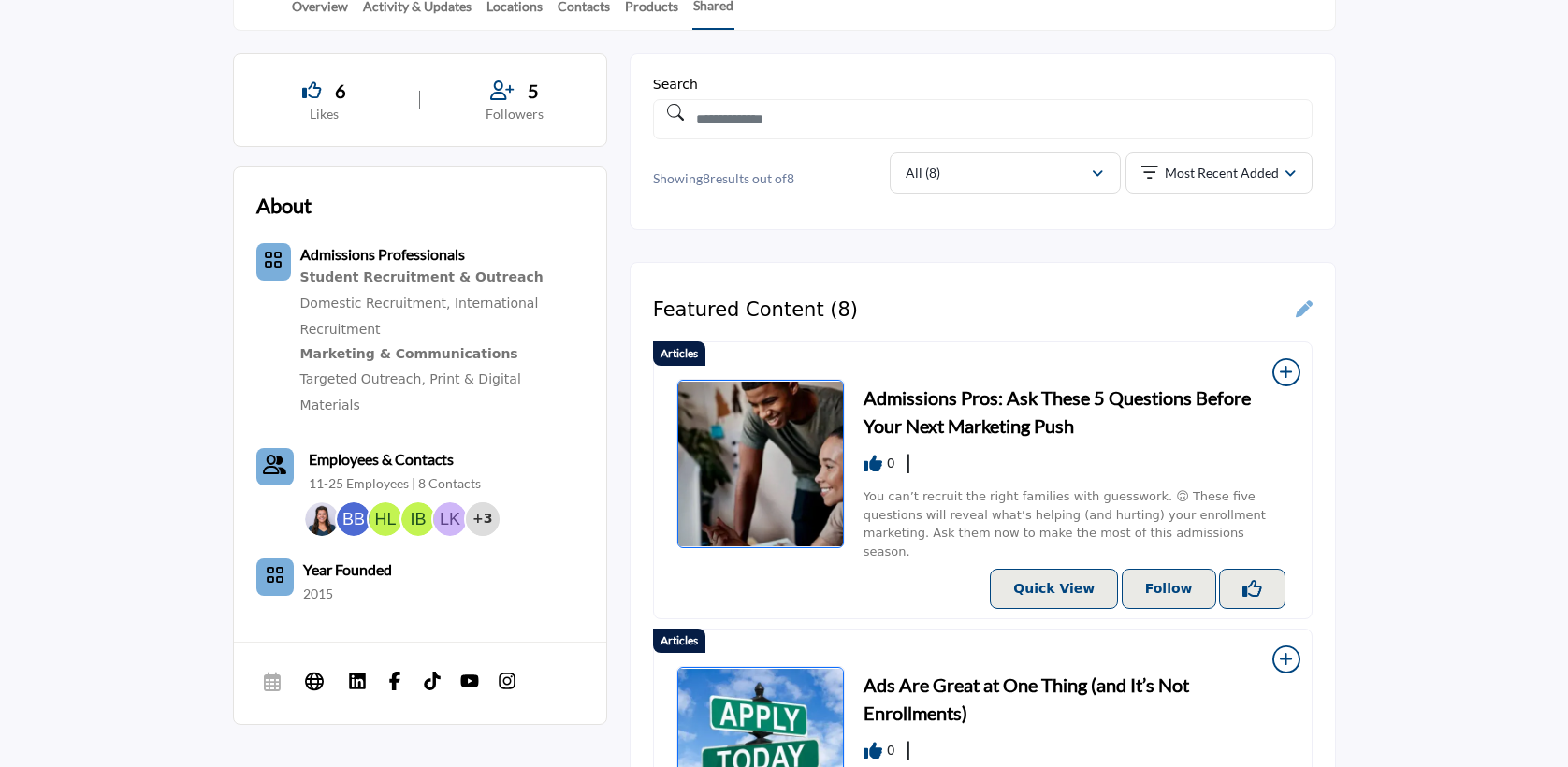
click at [1308, 306] on icon at bounding box center [1303, 308] width 17 height 17
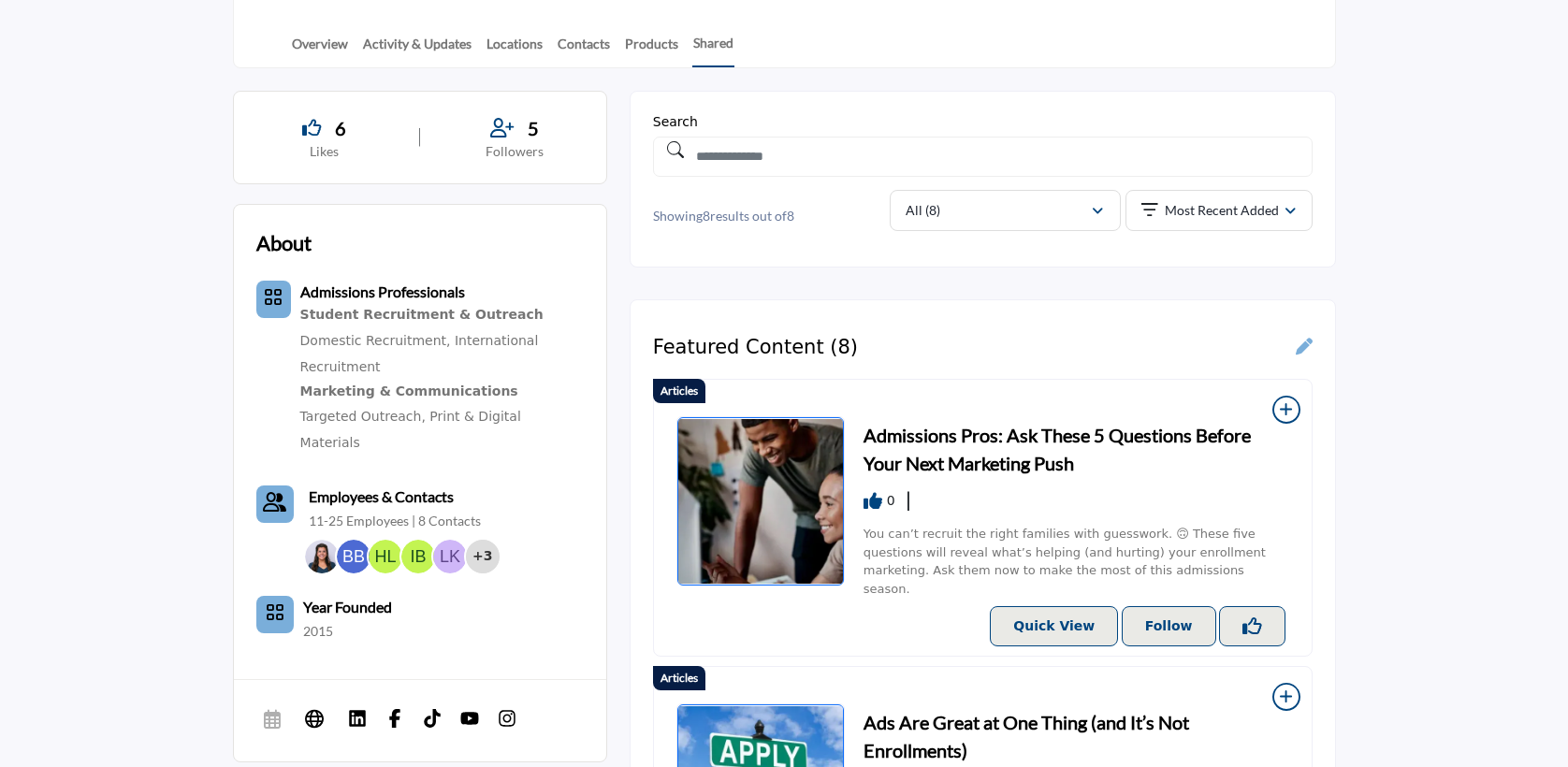
scroll to position [490, 0]
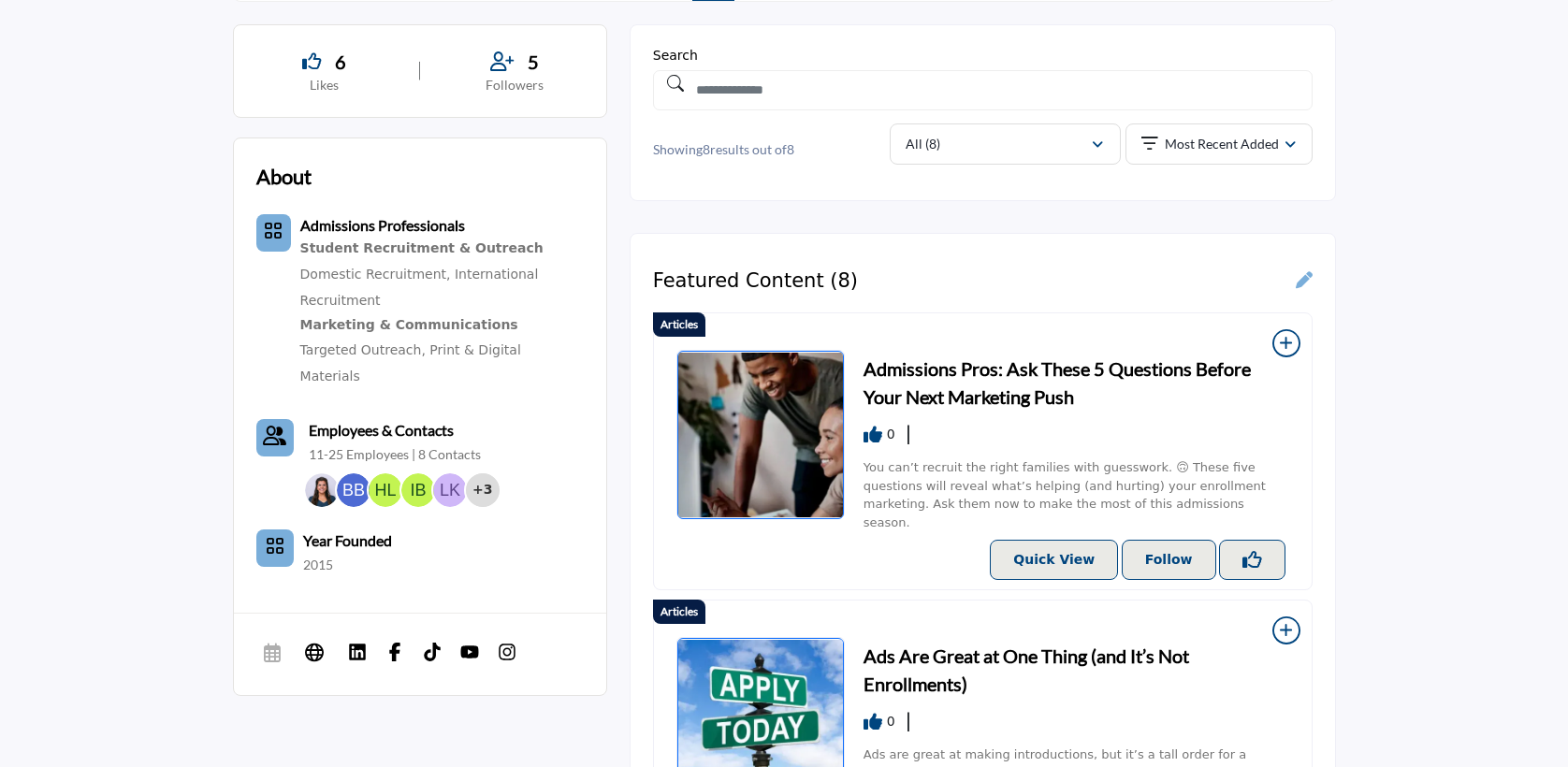
click at [1289, 345] on icon at bounding box center [1285, 344] width 27 height 29
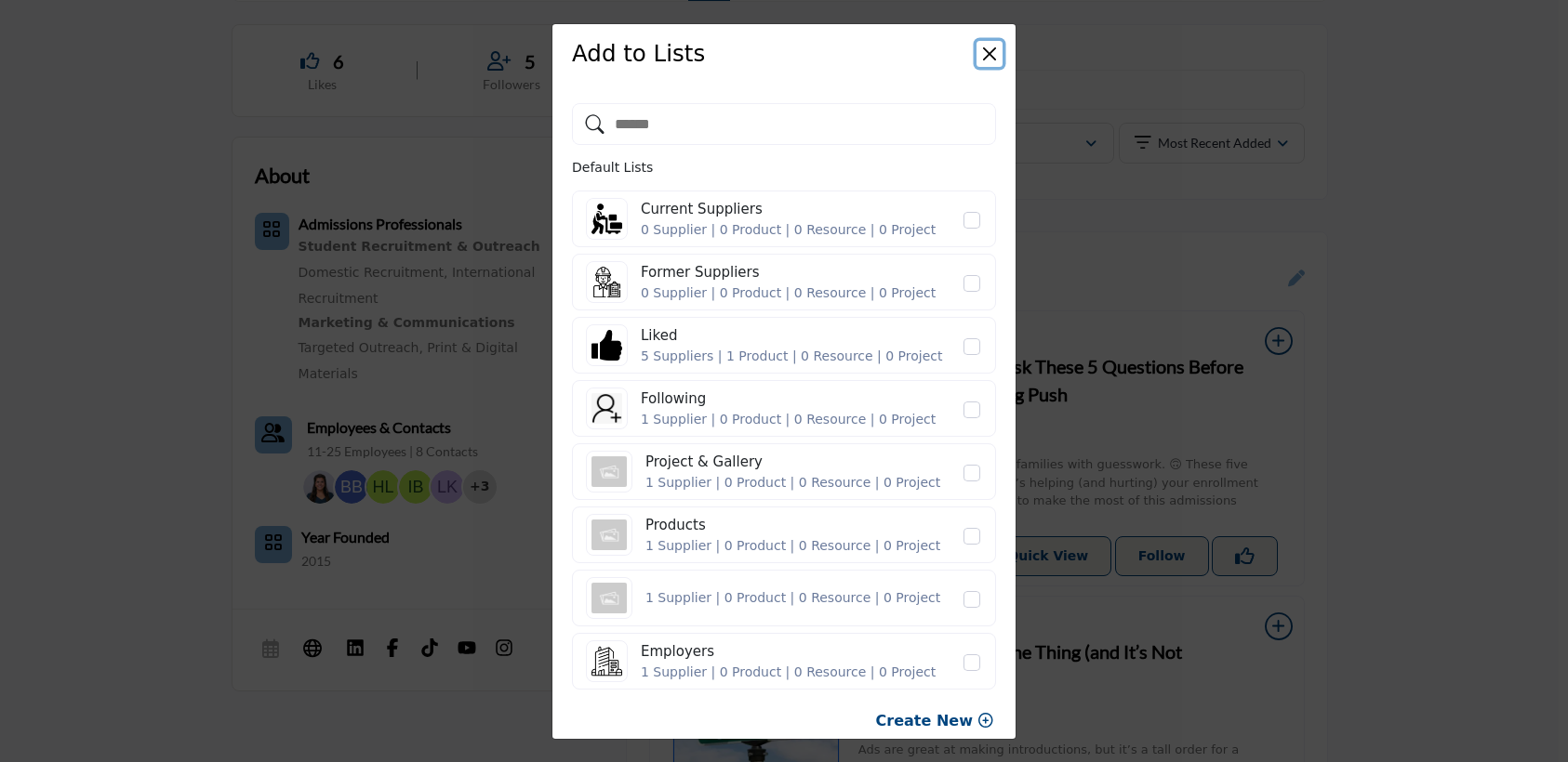
click at [994, 59] on button "Close" at bounding box center [990, 54] width 26 height 26
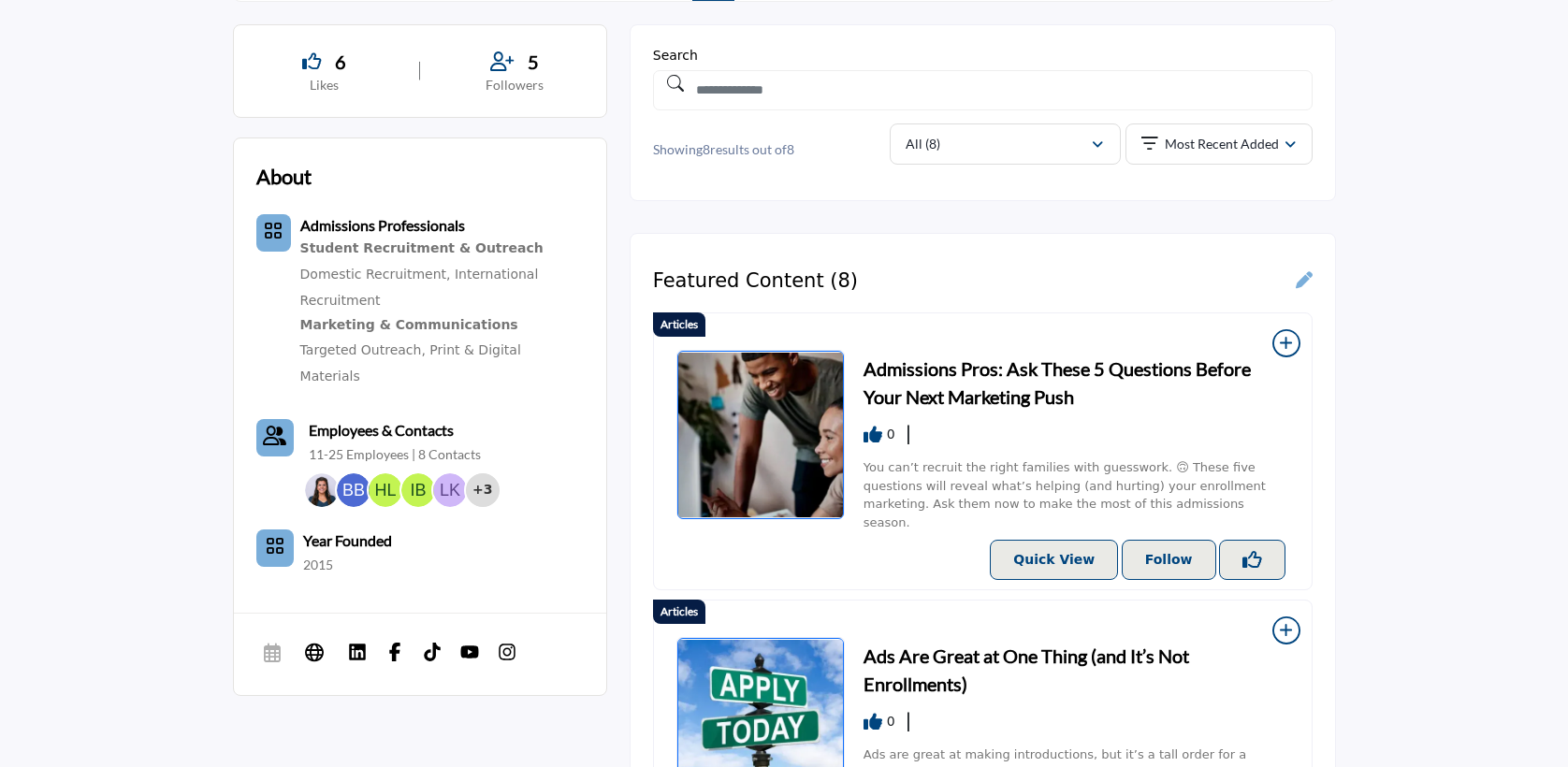
click at [1305, 275] on icon at bounding box center [1303, 280] width 17 height 17
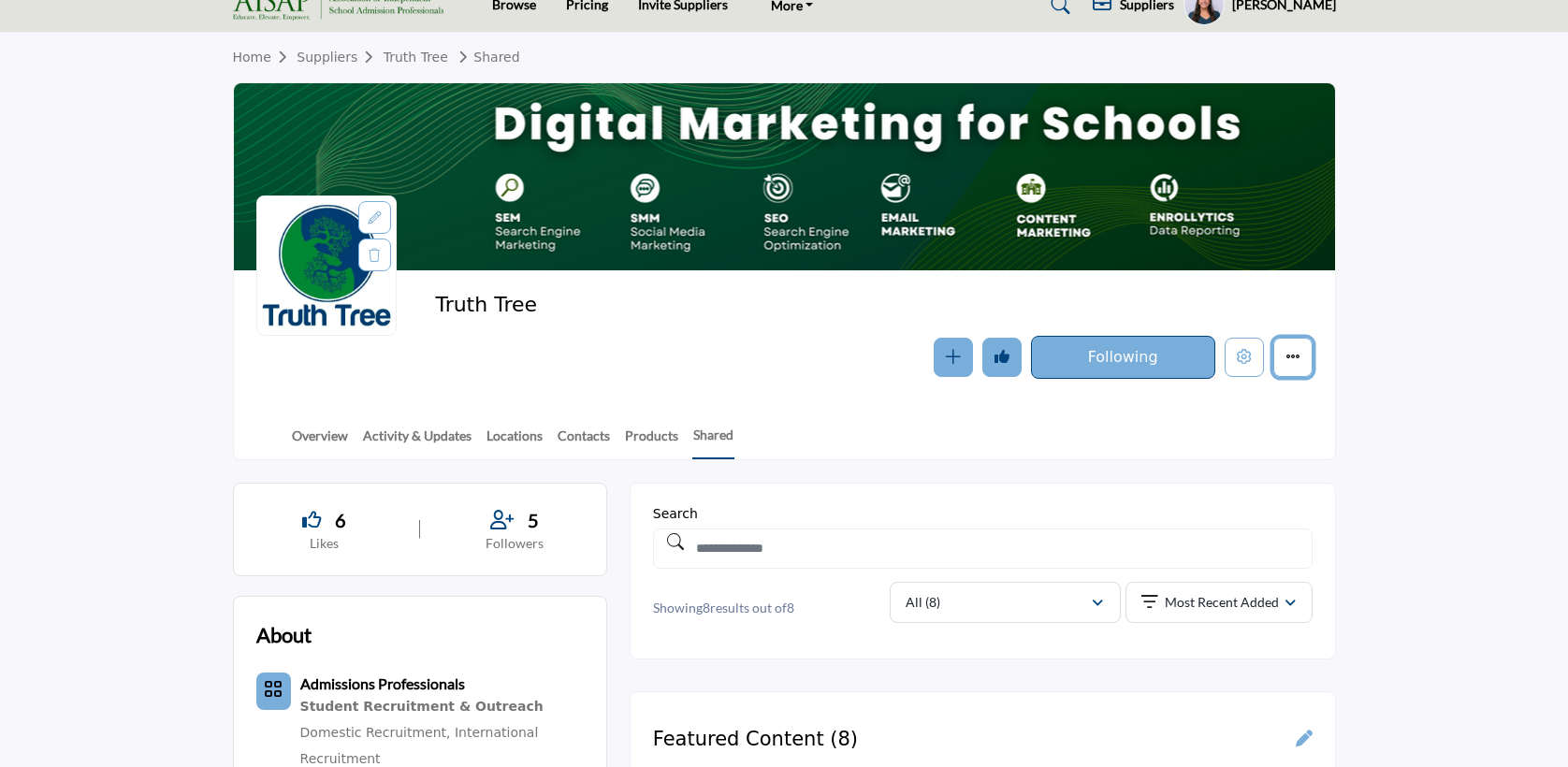
scroll to position [6, 0]
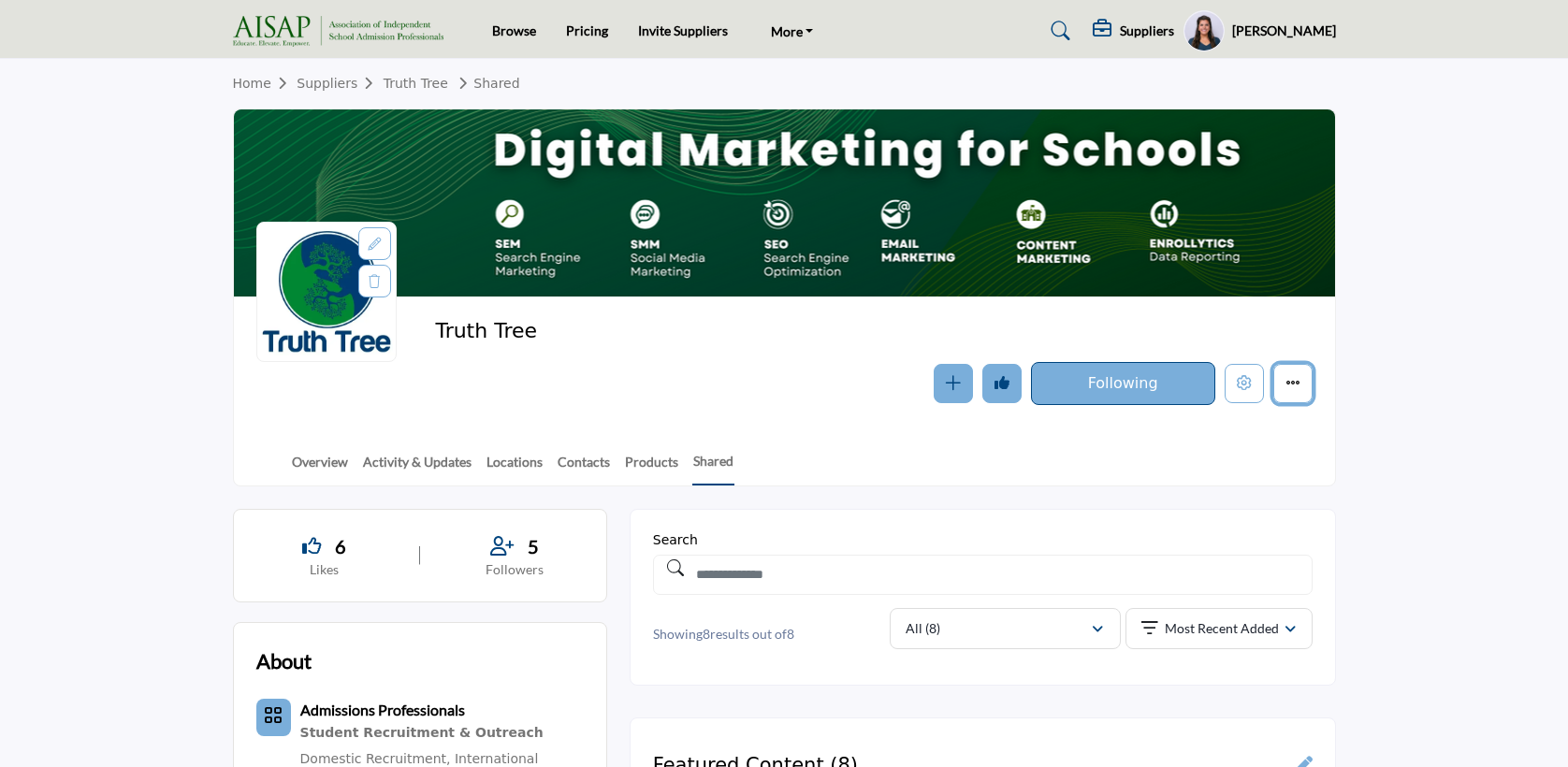
click at [1290, 368] on button "More details" at bounding box center [1292, 384] width 39 height 39
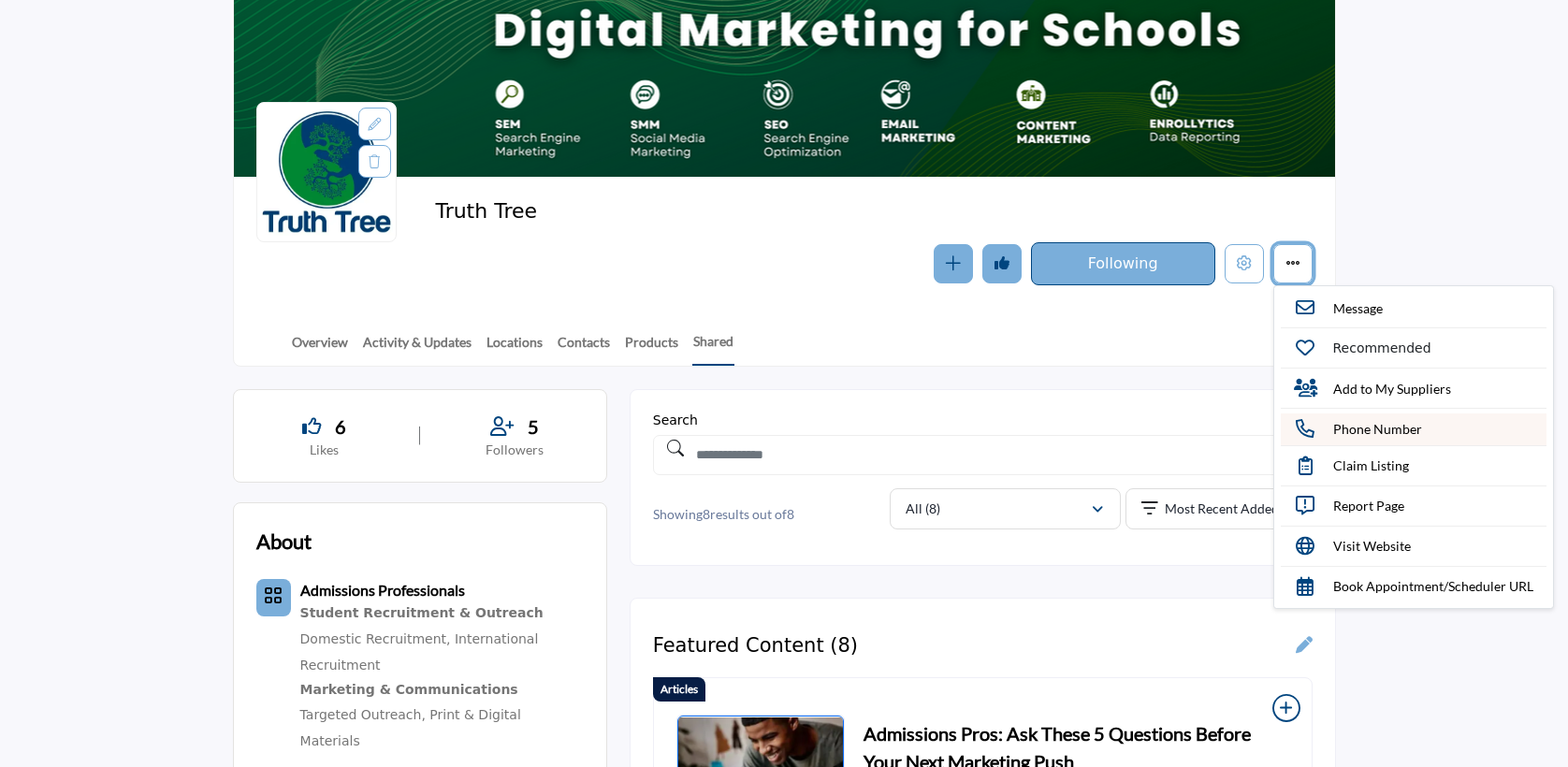
scroll to position [131, 0]
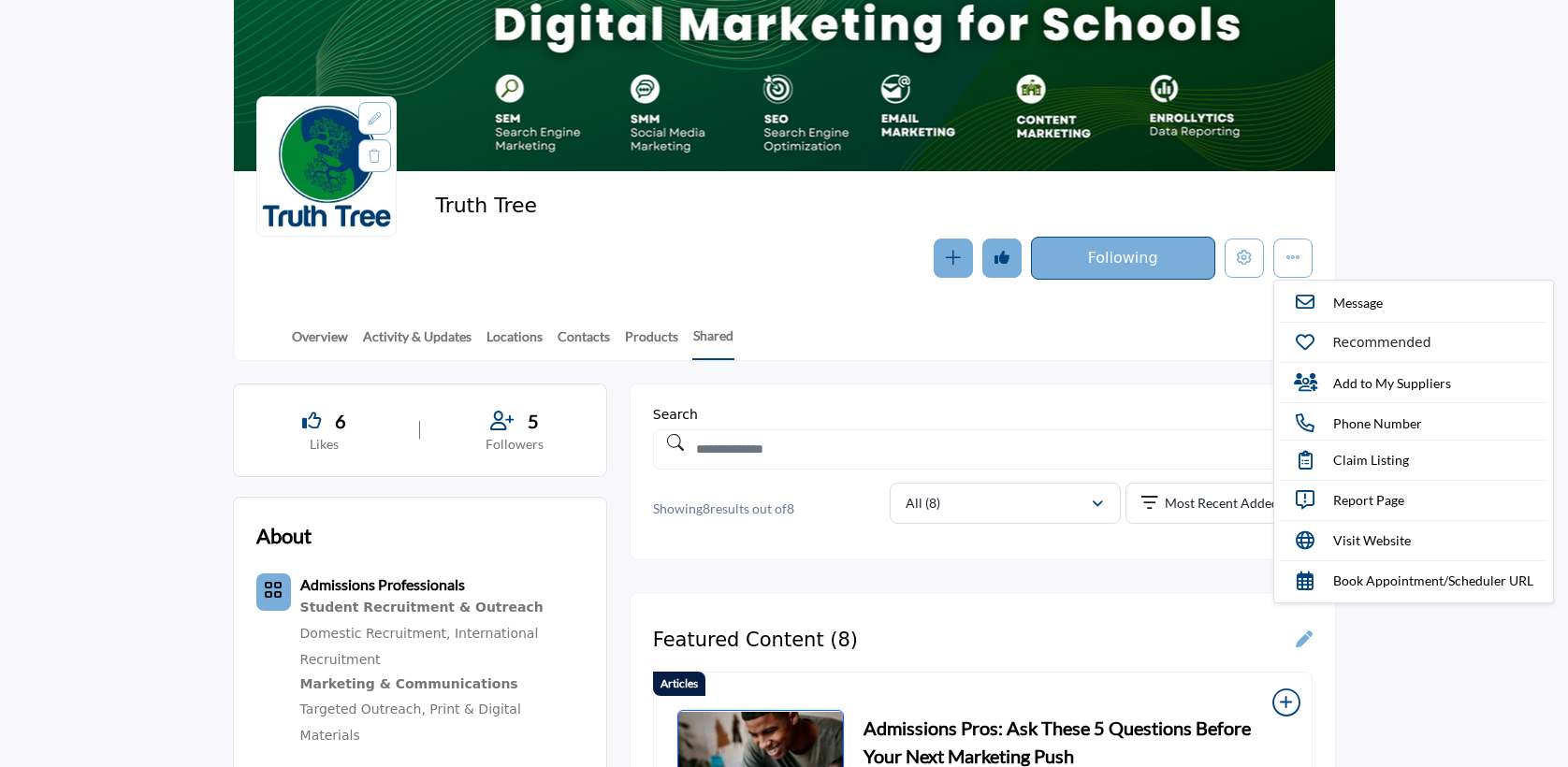
click at [1215, 426] on div "Search Showing 8 results out of 8 Filter All (8) All (8) Articles (6) Case Stud…" at bounding box center [982, 472] width 659 height 130
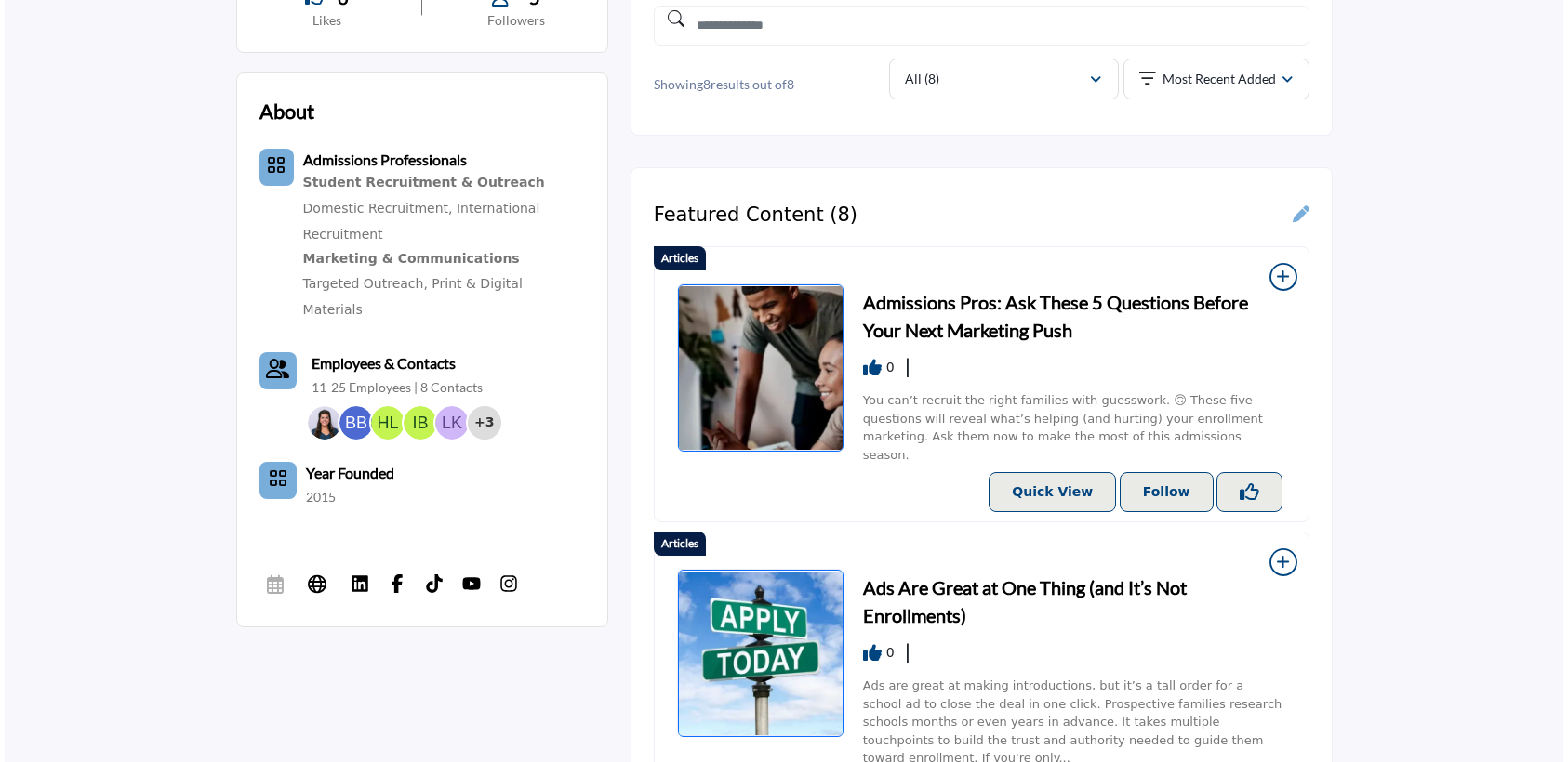
scroll to position [485, 0]
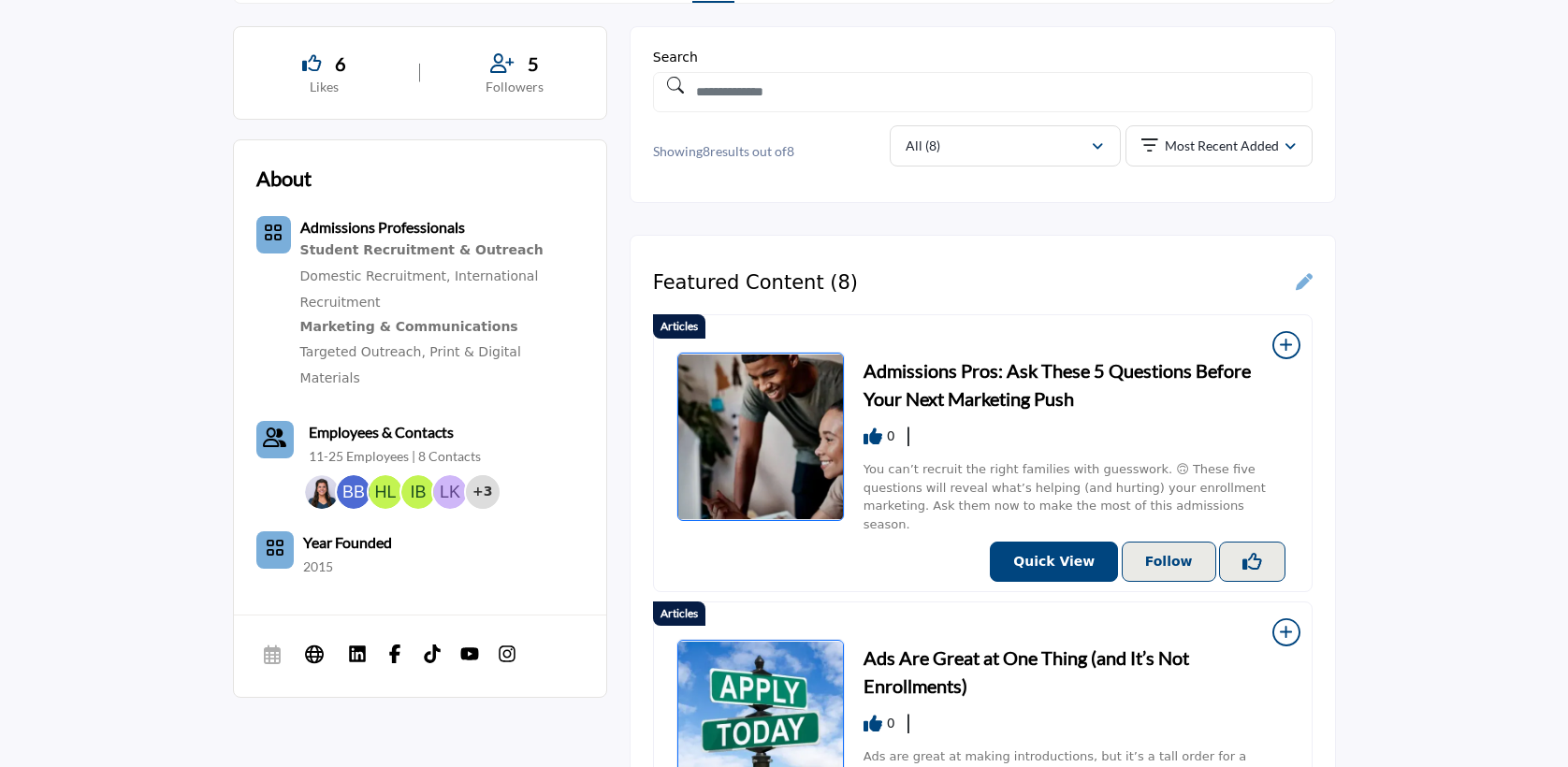
click at [1076, 552] on p "Quick View" at bounding box center [1053, 562] width 82 height 20
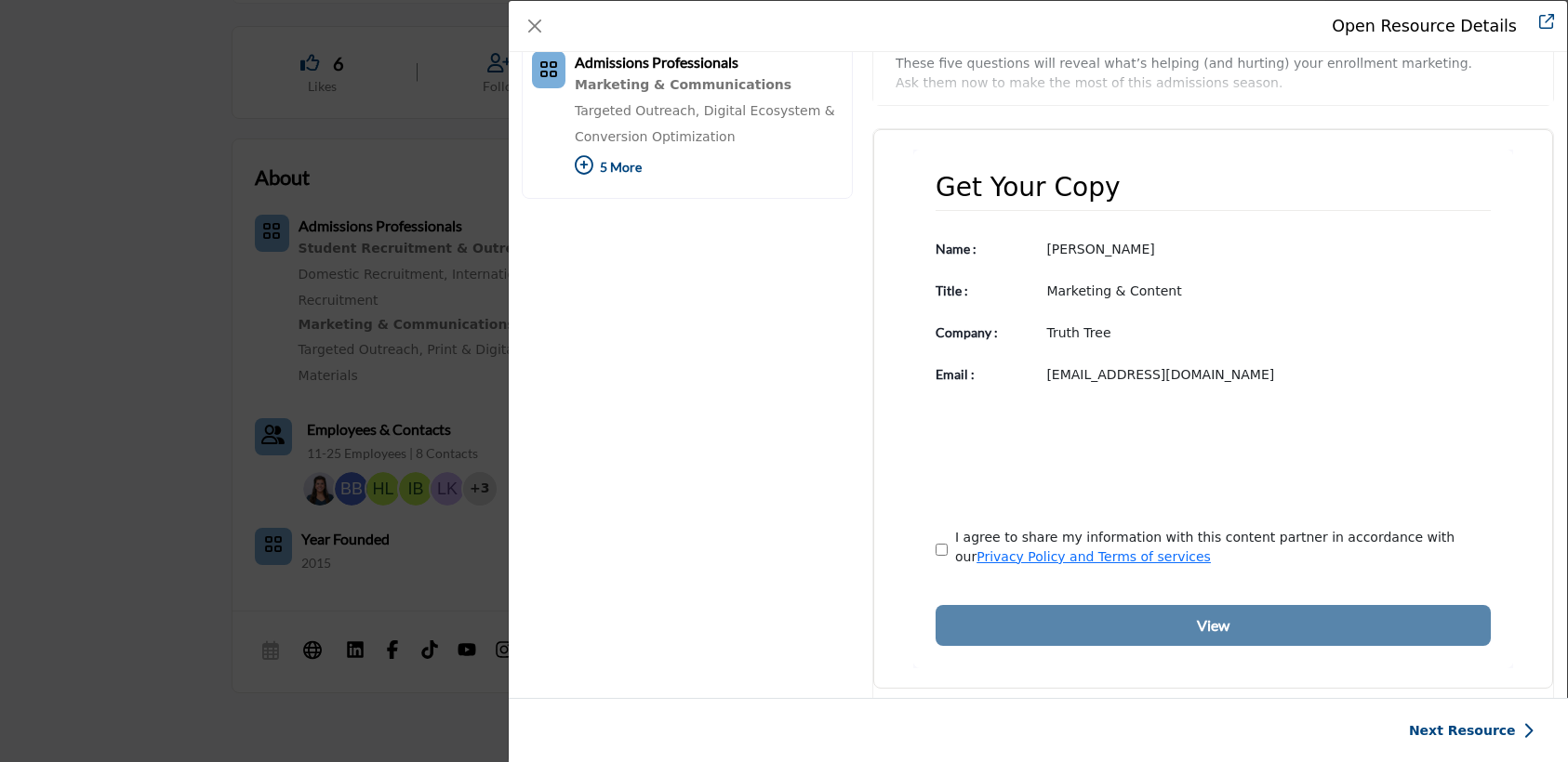
scroll to position [292, 0]
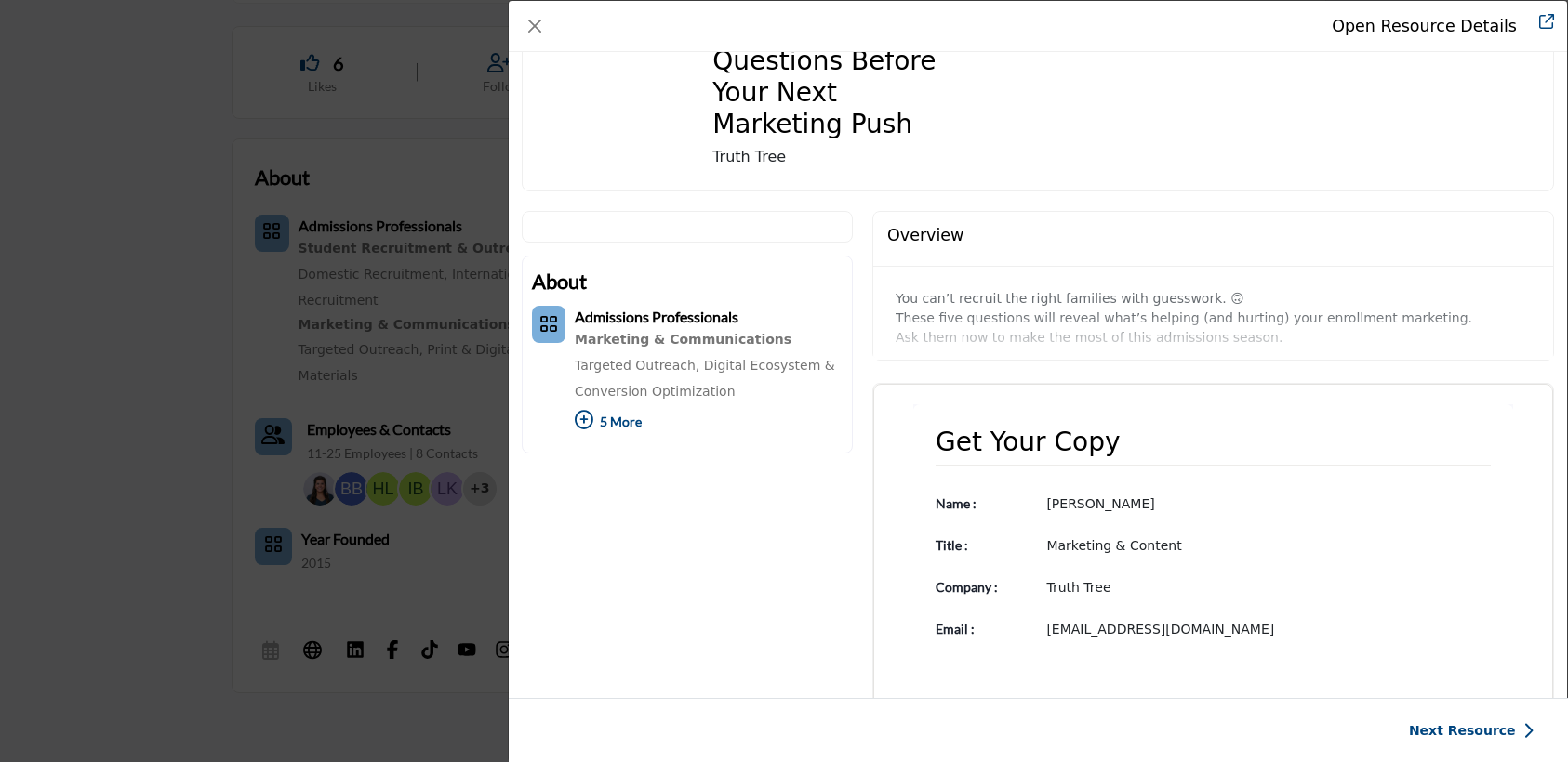
click at [1066, 311] on p "You can’t recruit the right families with guesswork. 🙃 These five questions wil…" at bounding box center [1213, 319] width 635 height 59
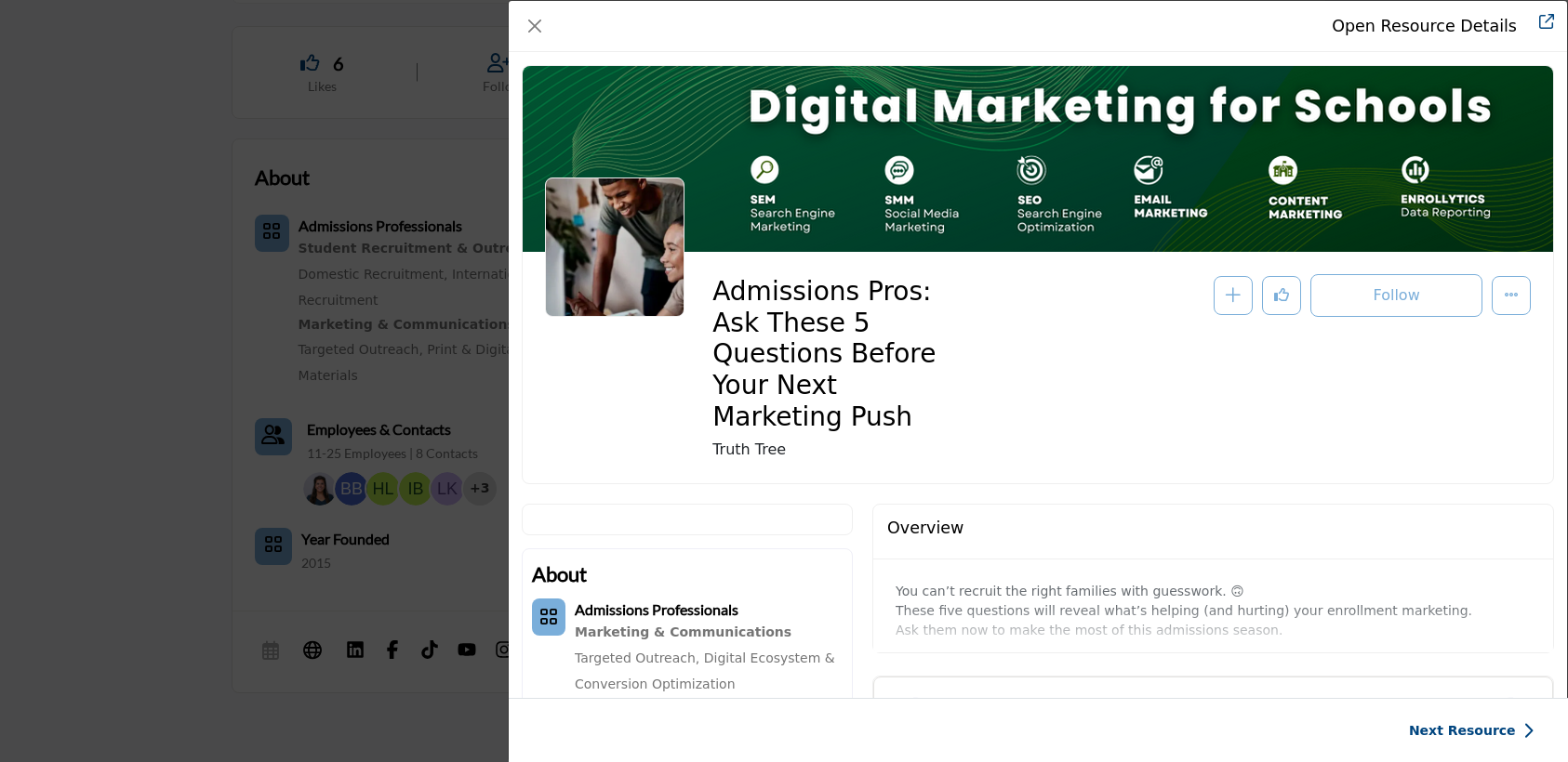
click at [1534, 25] on link "Data Modal" at bounding box center [1540, 25] width 28 height 24
click at [530, 31] on button "Close" at bounding box center [534, 25] width 26 height 26
